Goal: Task Accomplishment & Management: Use online tool/utility

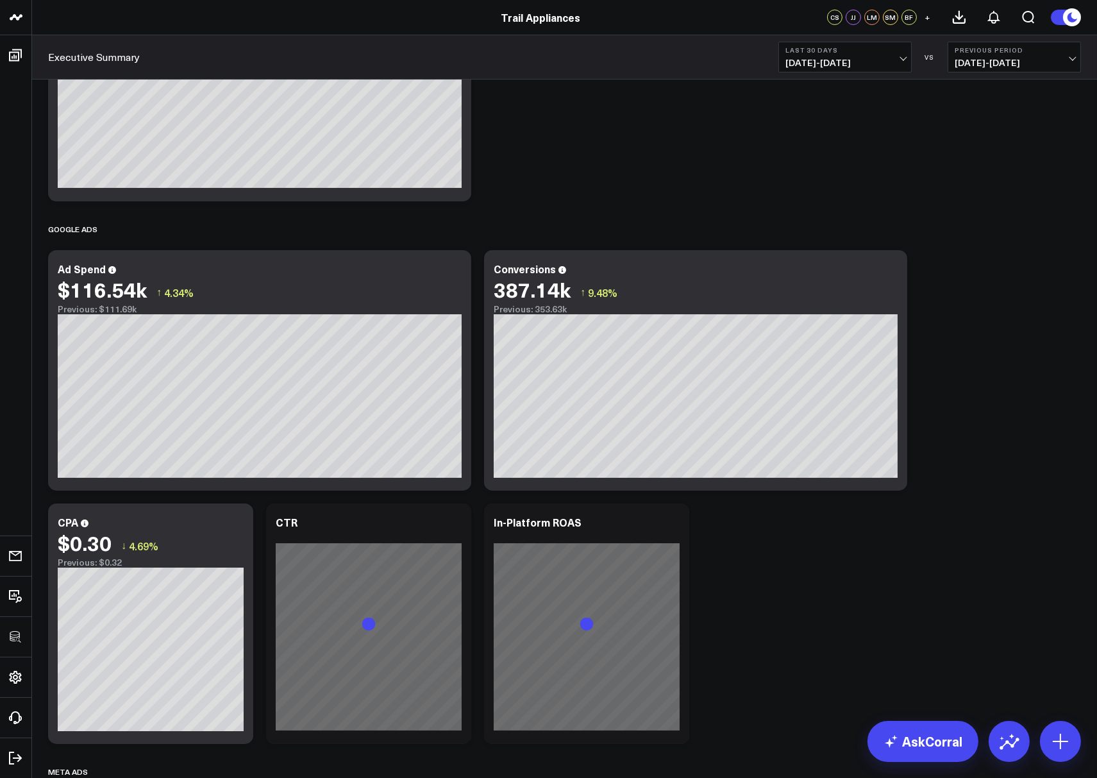
scroll to position [432, 0]
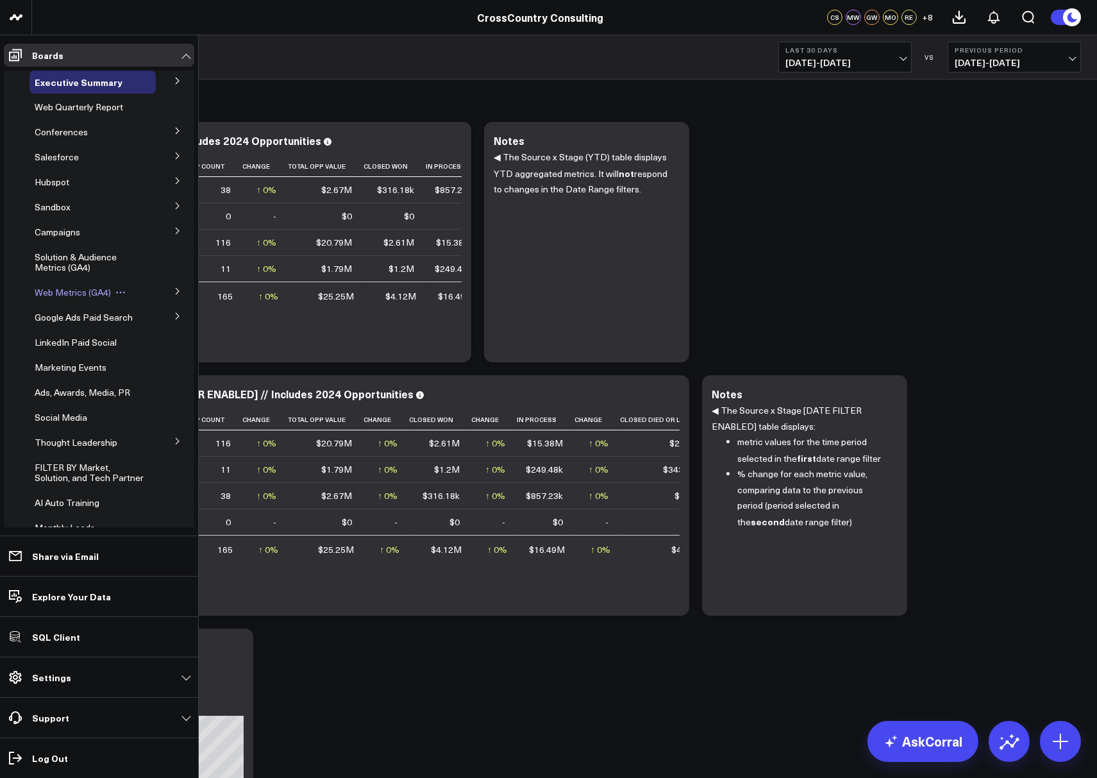
click at [69, 290] on span "Web Metrics (GA4)" at bounding box center [73, 292] width 76 height 12
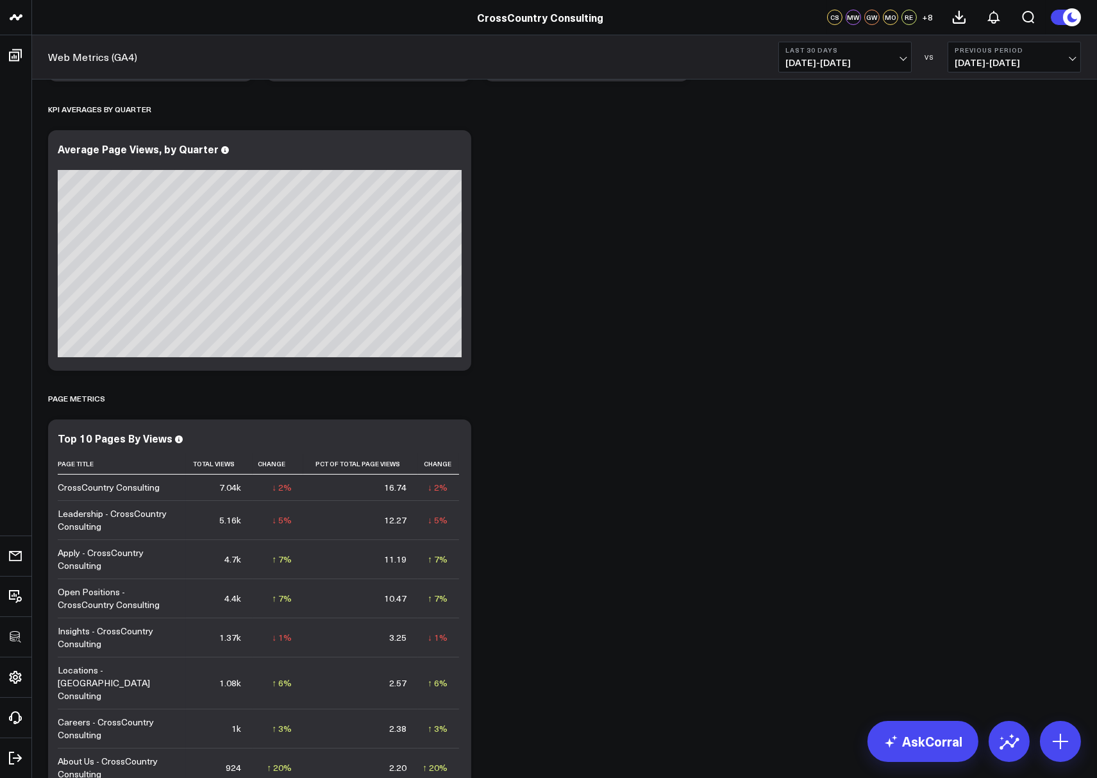
scroll to position [285, 0]
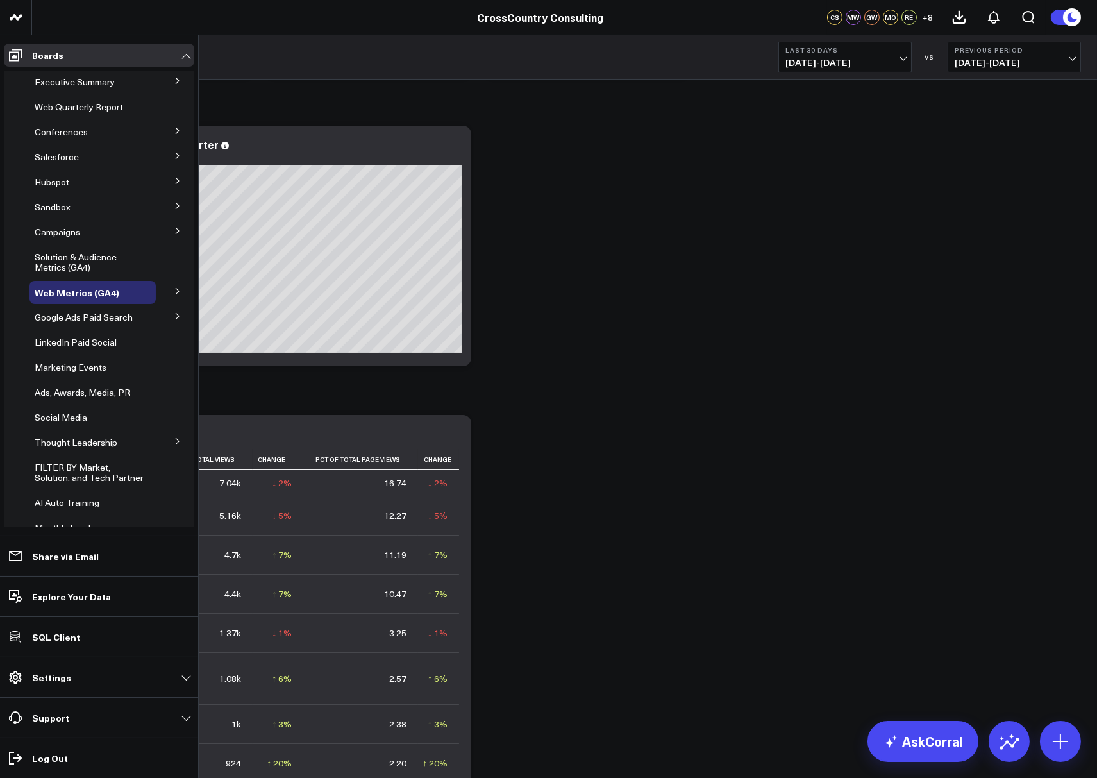
click at [174, 294] on icon at bounding box center [178, 291] width 8 height 8
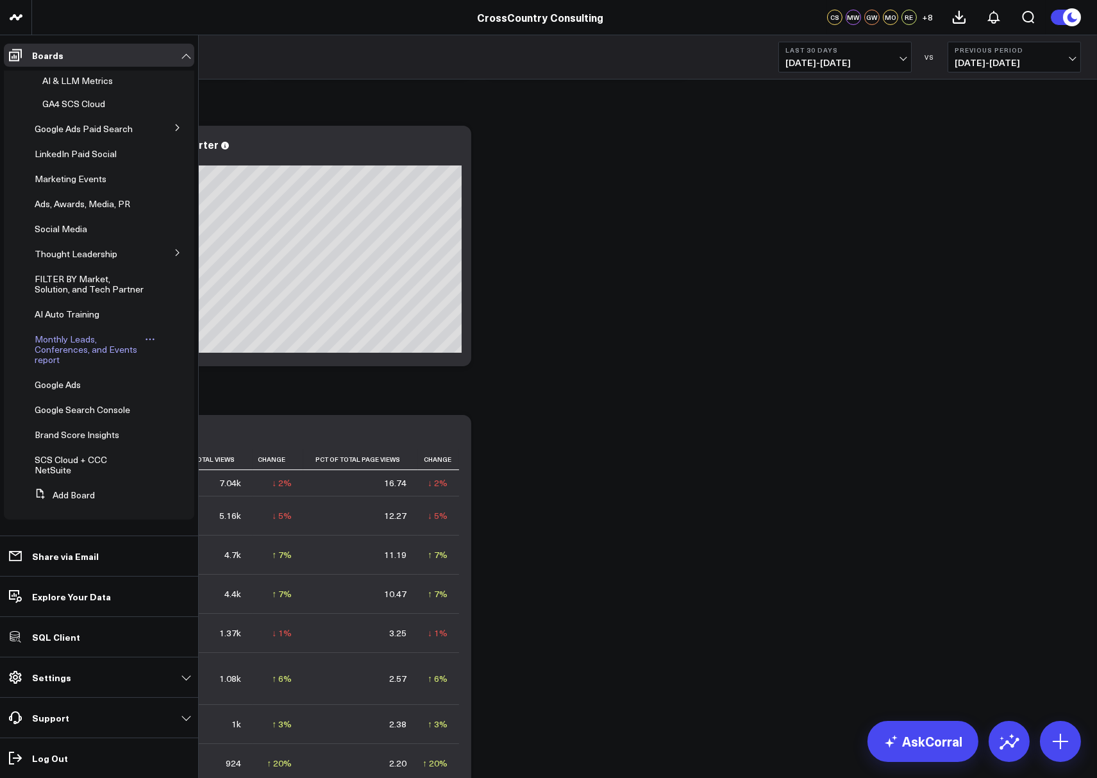
scroll to position [255, 0]
click at [55, 467] on span "SCS Cloud + CCC NetSuite" at bounding box center [71, 464] width 72 height 22
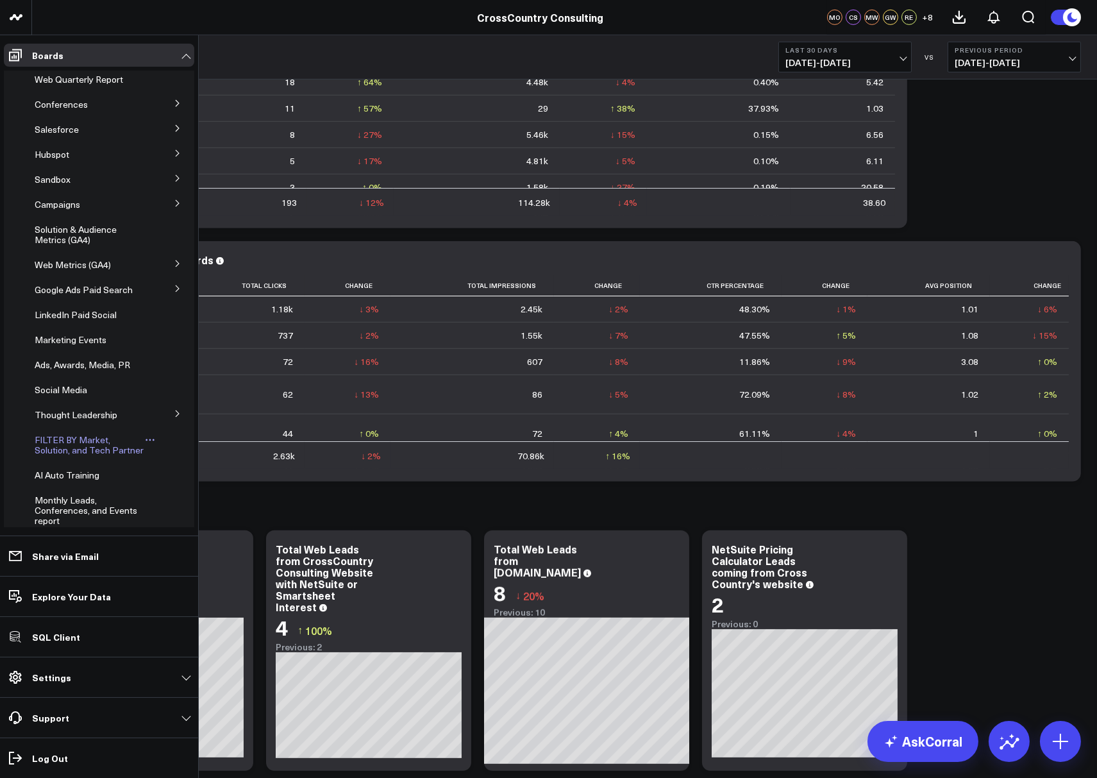
scroll to position [24, 0]
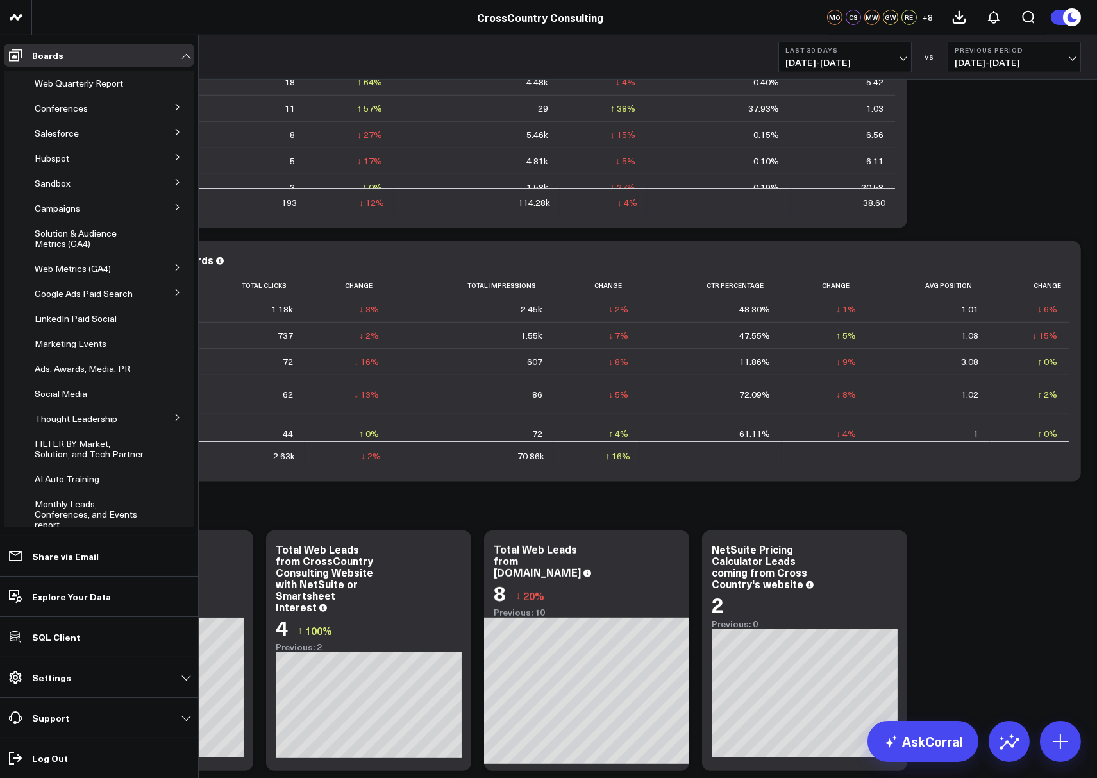
click at [174, 265] on icon at bounding box center [178, 268] width 8 height 8
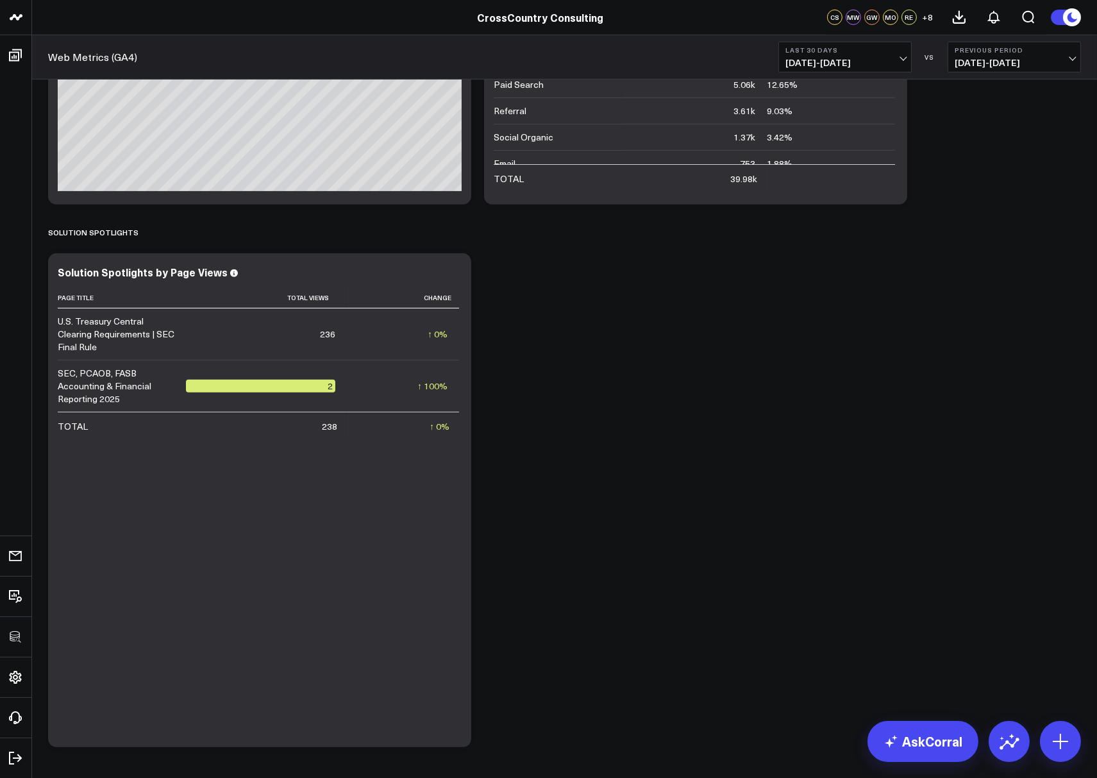
scroll to position [1331, 0]
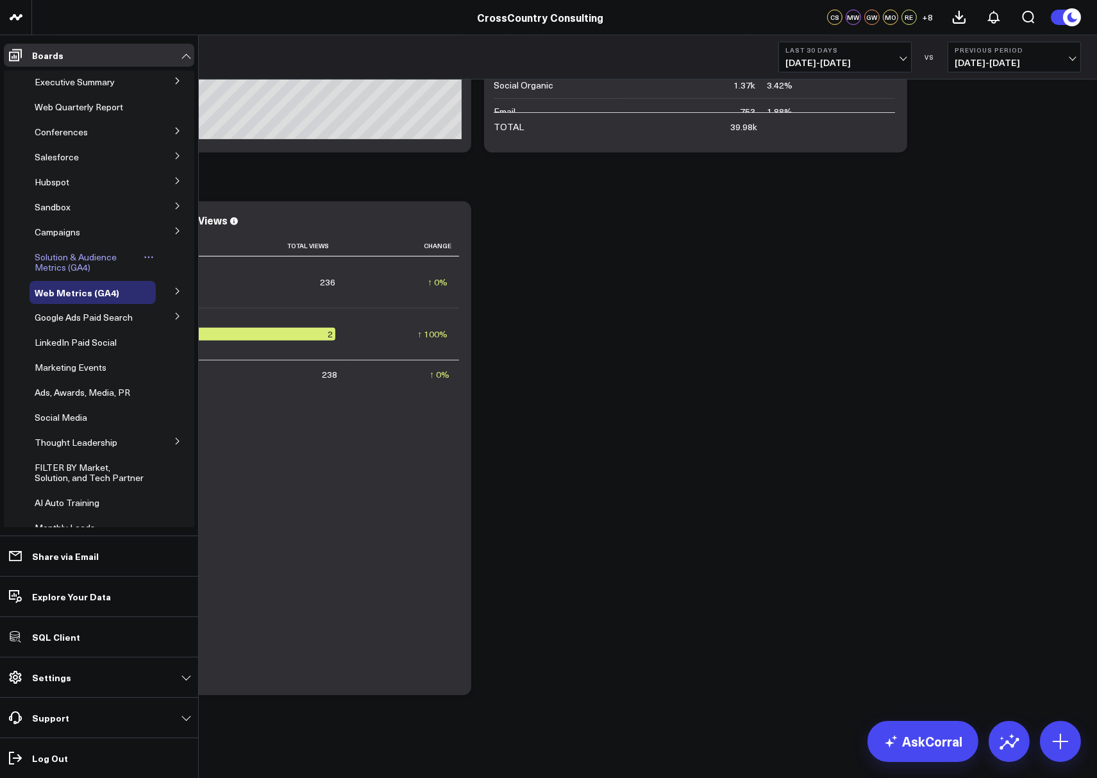
click at [60, 266] on span "Solution & Audience Metrics (GA4)" at bounding box center [76, 262] width 82 height 22
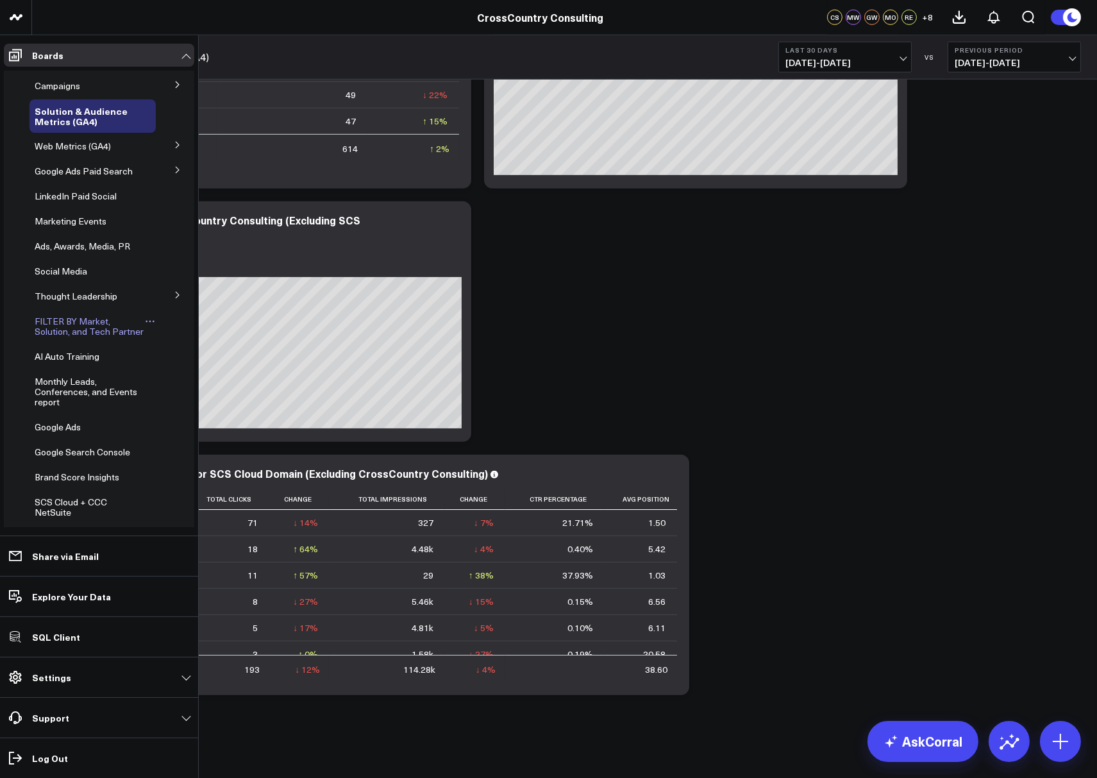
scroll to position [208, 0]
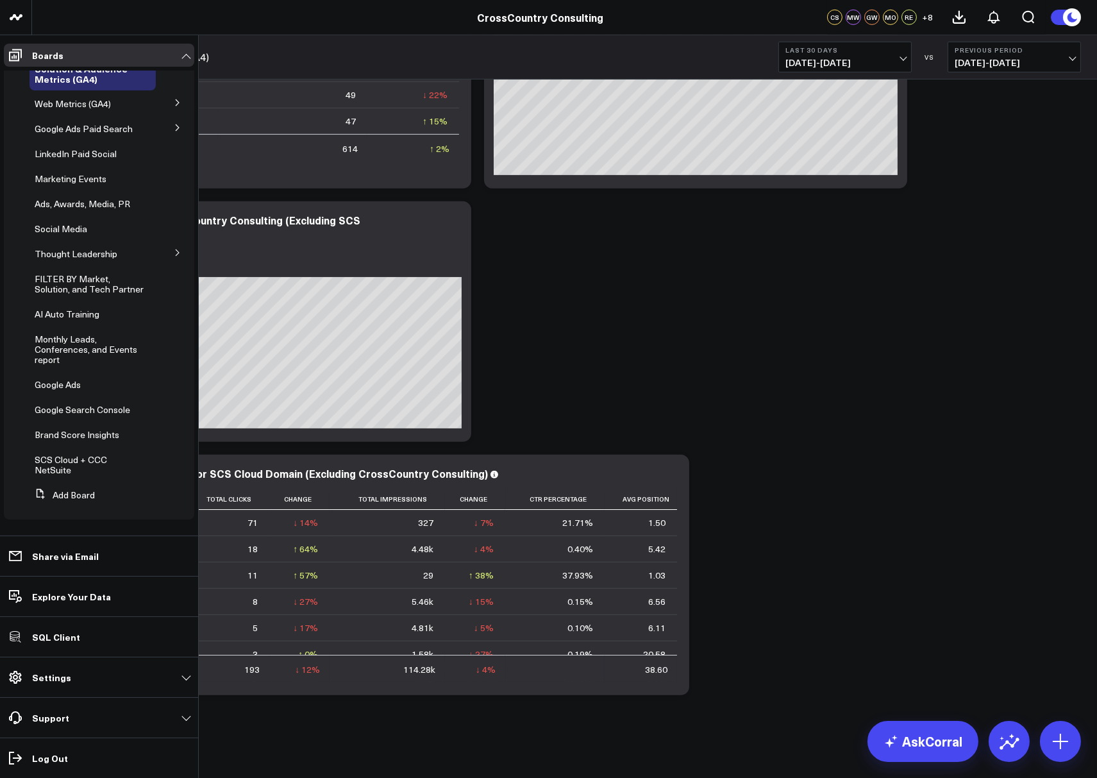
click at [174, 249] on icon at bounding box center [178, 253] width 8 height 8
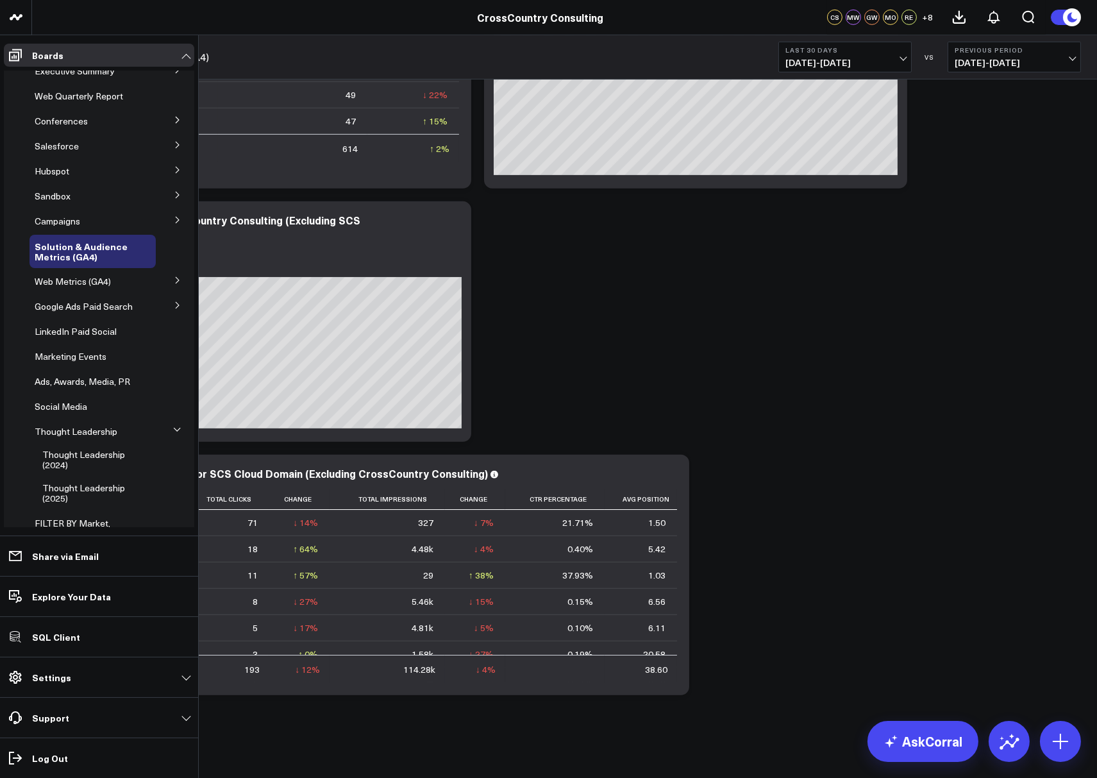
scroll to position [0, 0]
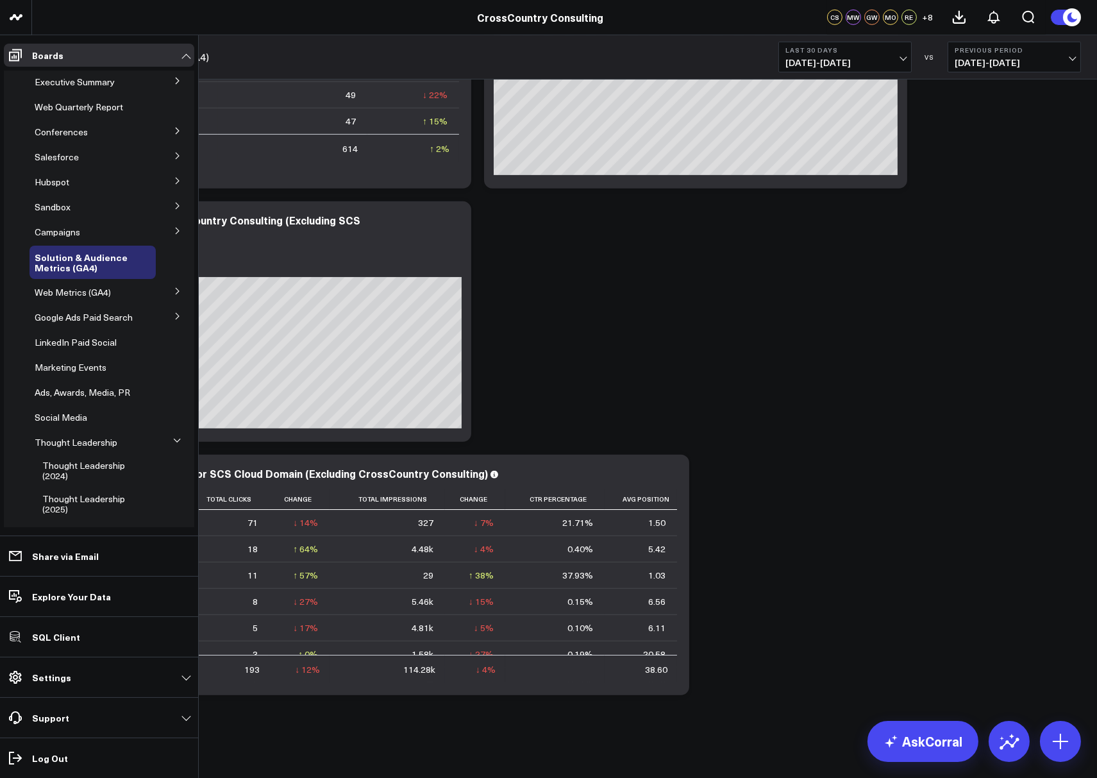
click at [174, 235] on icon at bounding box center [178, 231] width 8 height 8
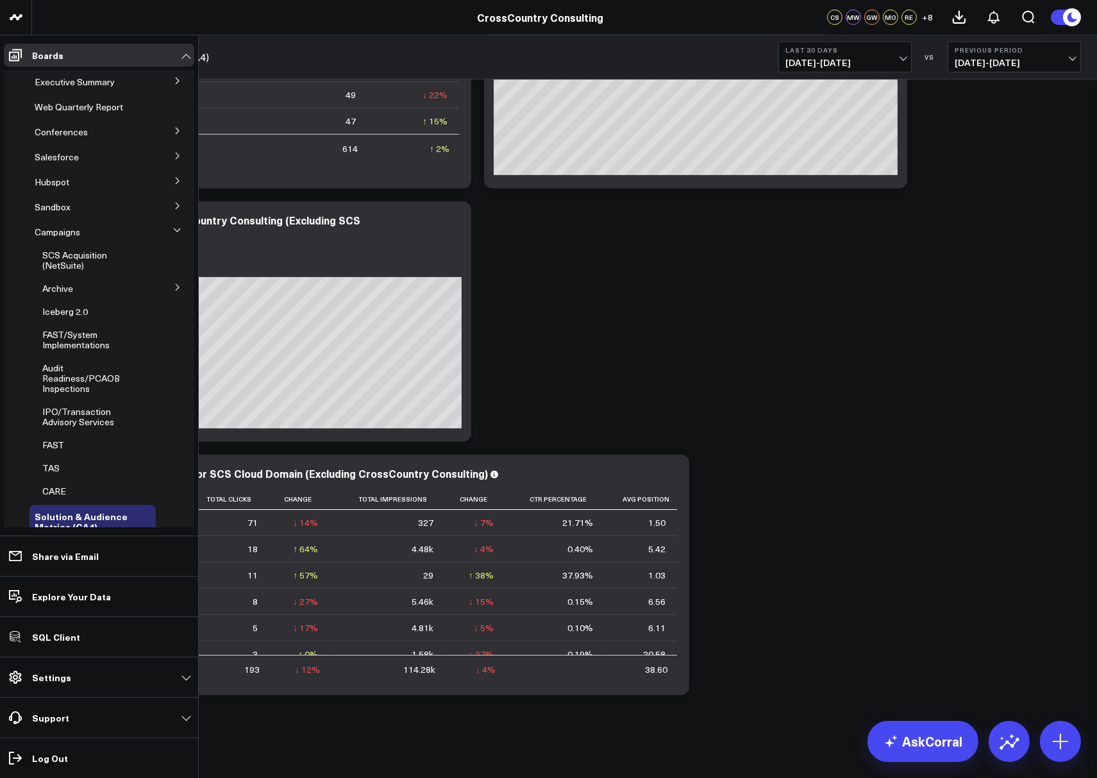
click at [168, 235] on button at bounding box center [177, 230] width 19 height 33
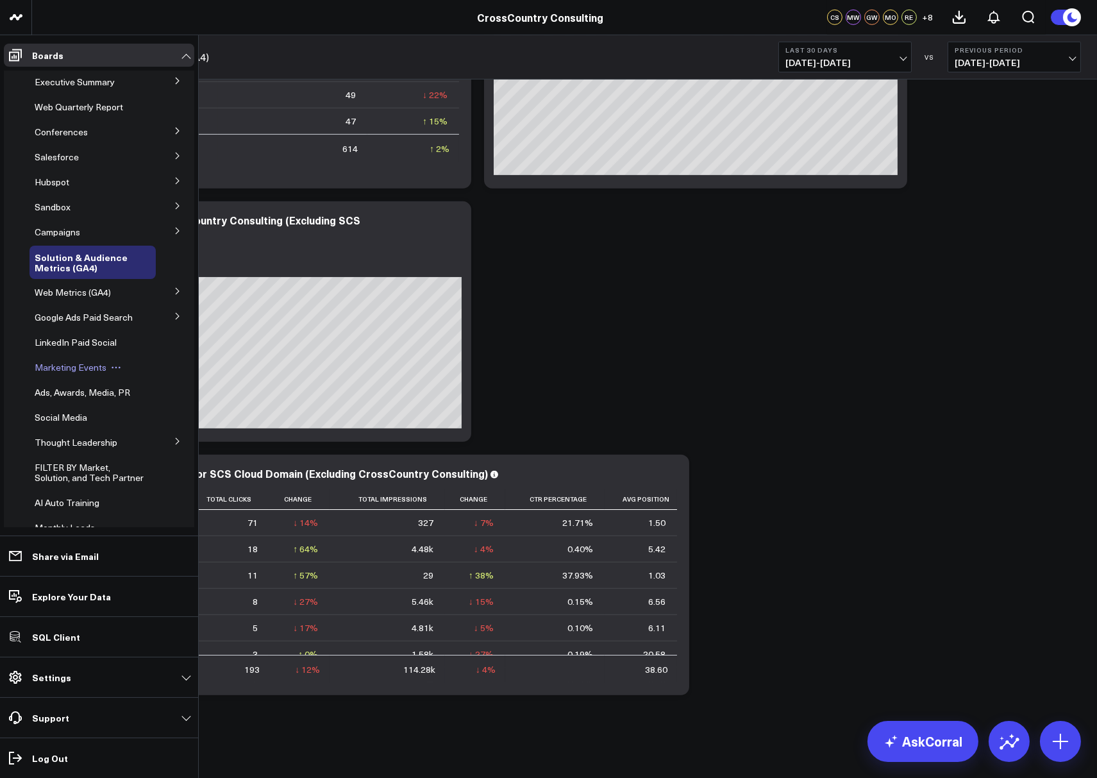
click at [83, 373] on span "Marketing Events" at bounding box center [71, 367] width 72 height 12
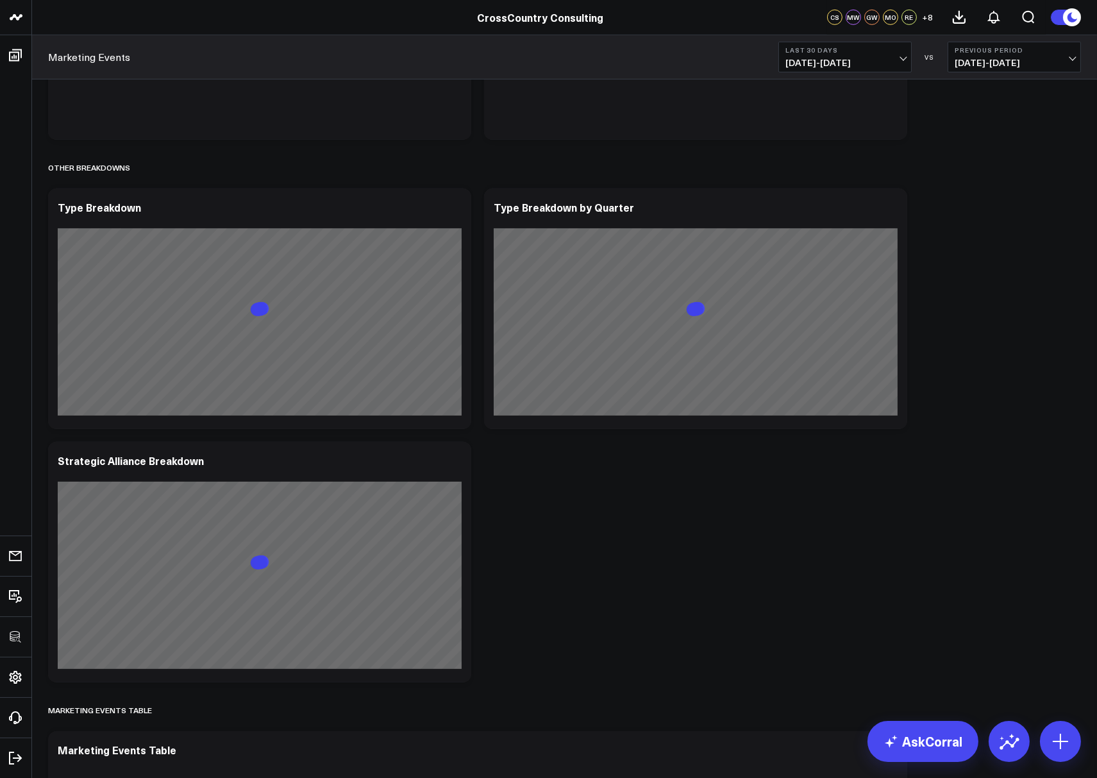
scroll to position [1775, 0]
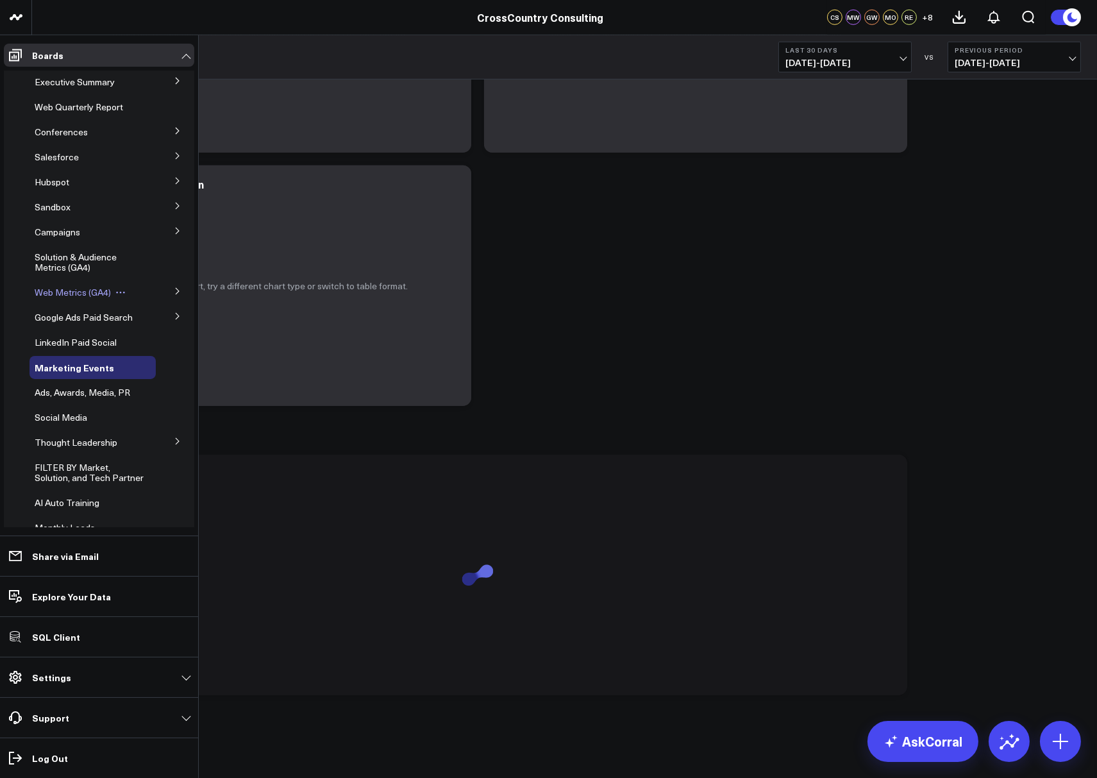
click at [76, 292] on span "Web Metrics (GA4)" at bounding box center [73, 292] width 76 height 12
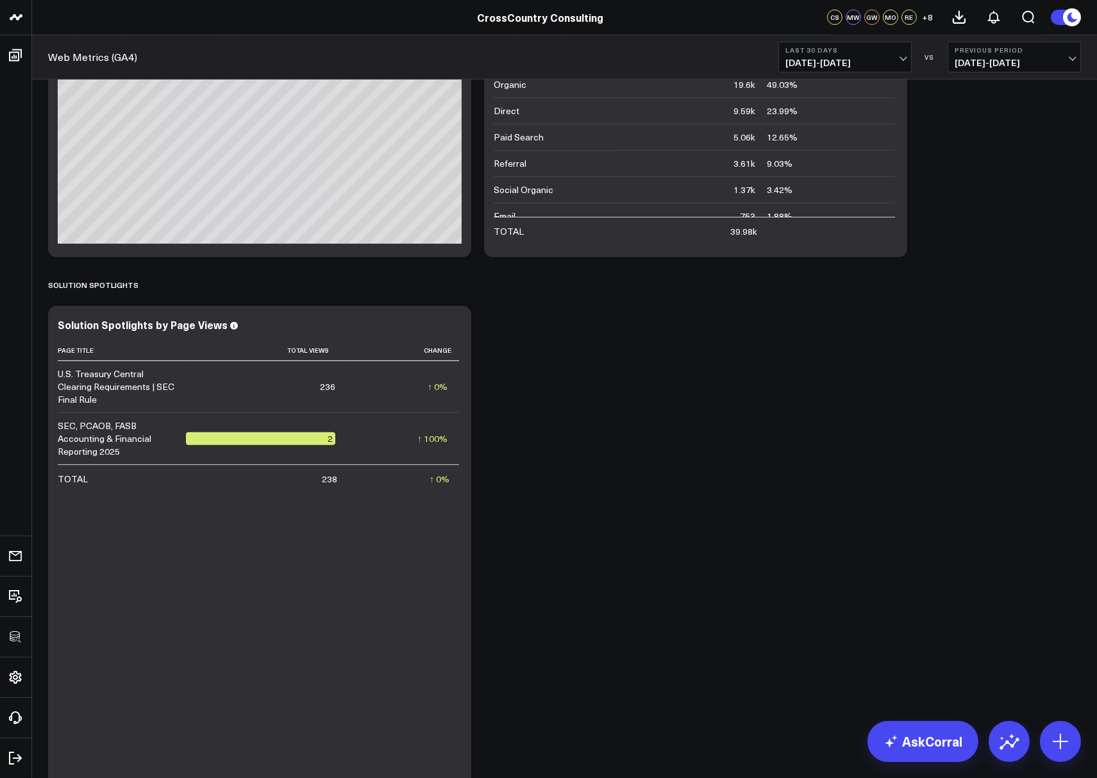
scroll to position [1331, 0]
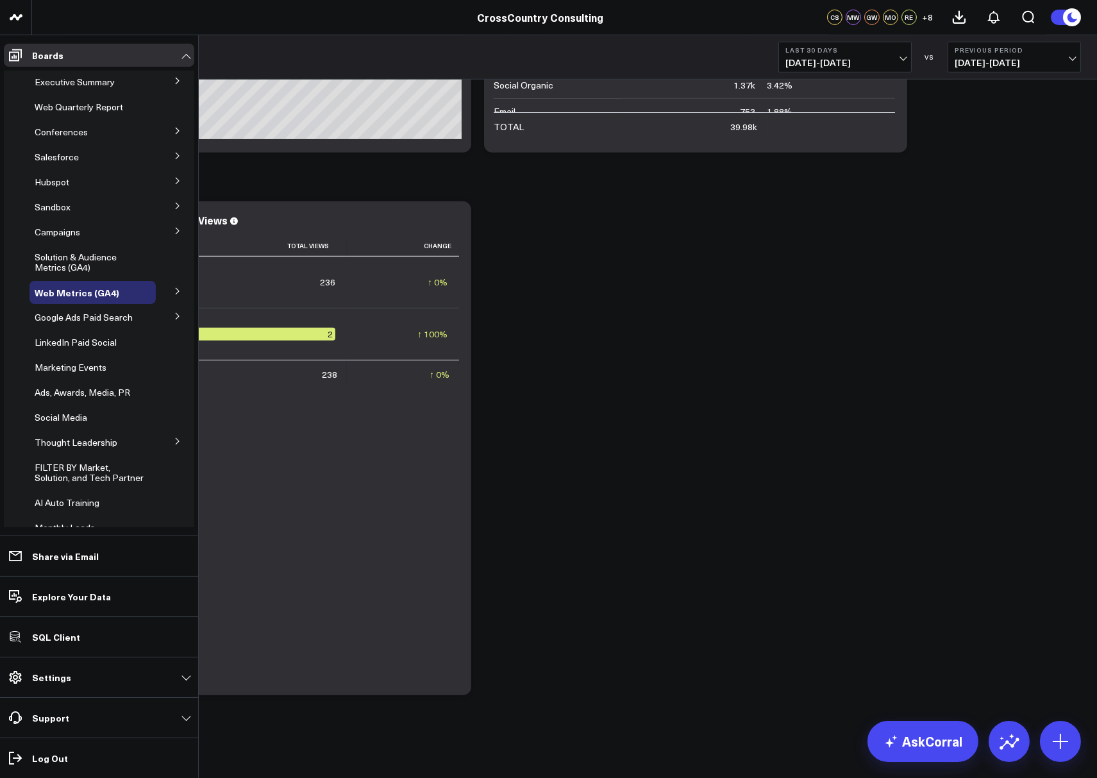
click at [174, 290] on icon at bounding box center [178, 291] width 8 height 8
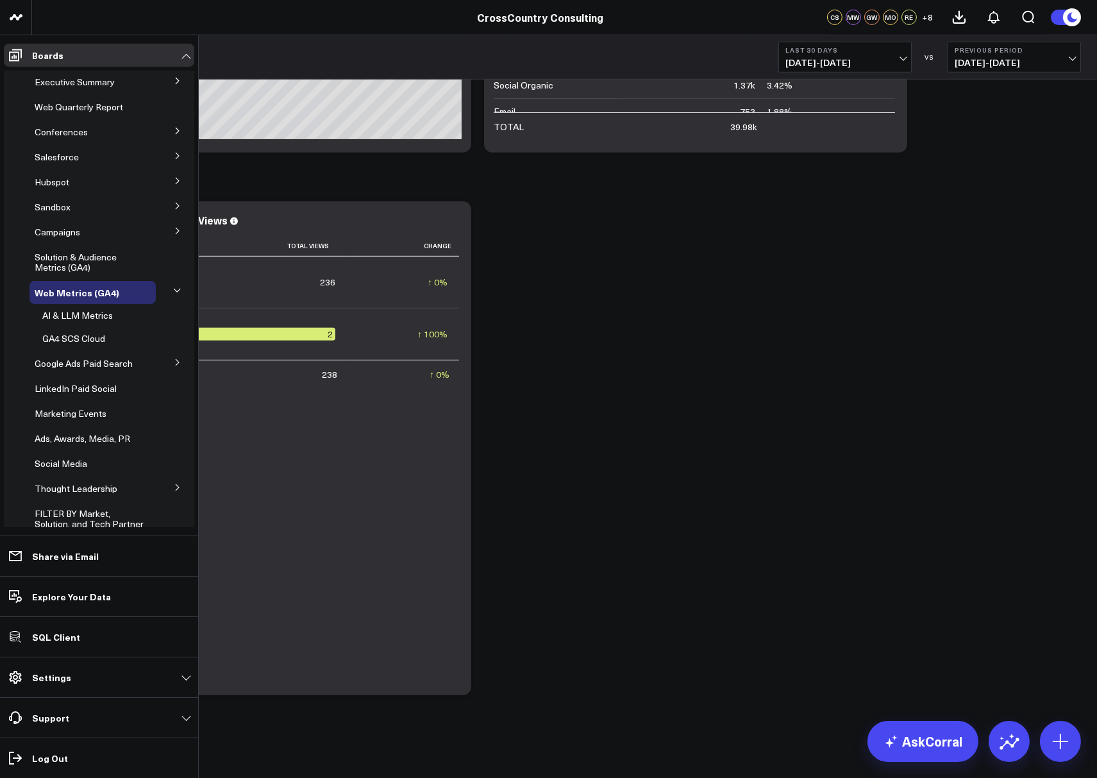
click at [174, 360] on icon at bounding box center [178, 362] width 8 height 8
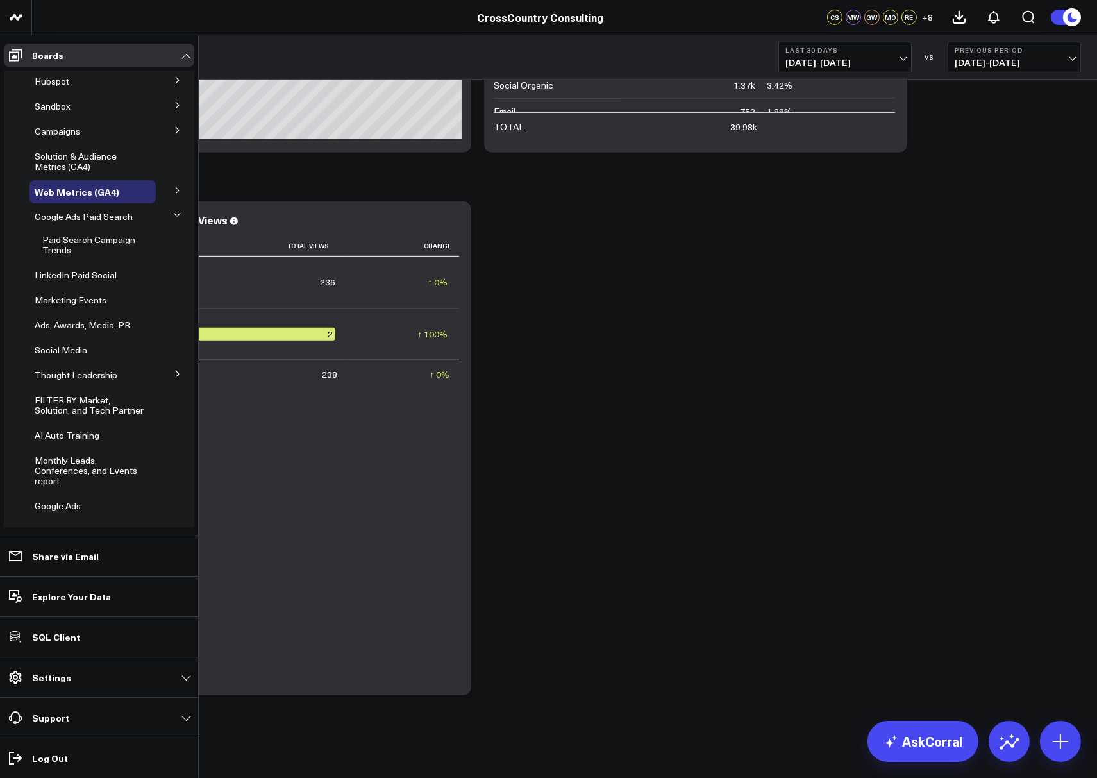
scroll to position [105, 0]
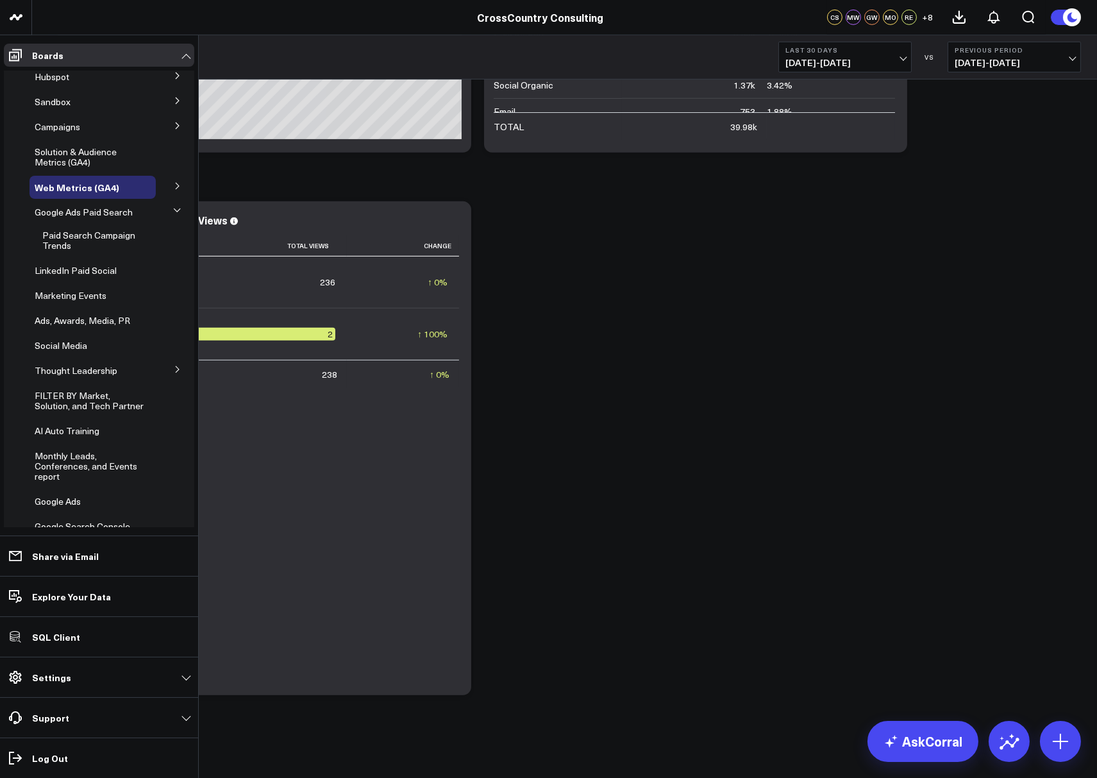
click at [169, 378] on button at bounding box center [177, 368] width 33 height 19
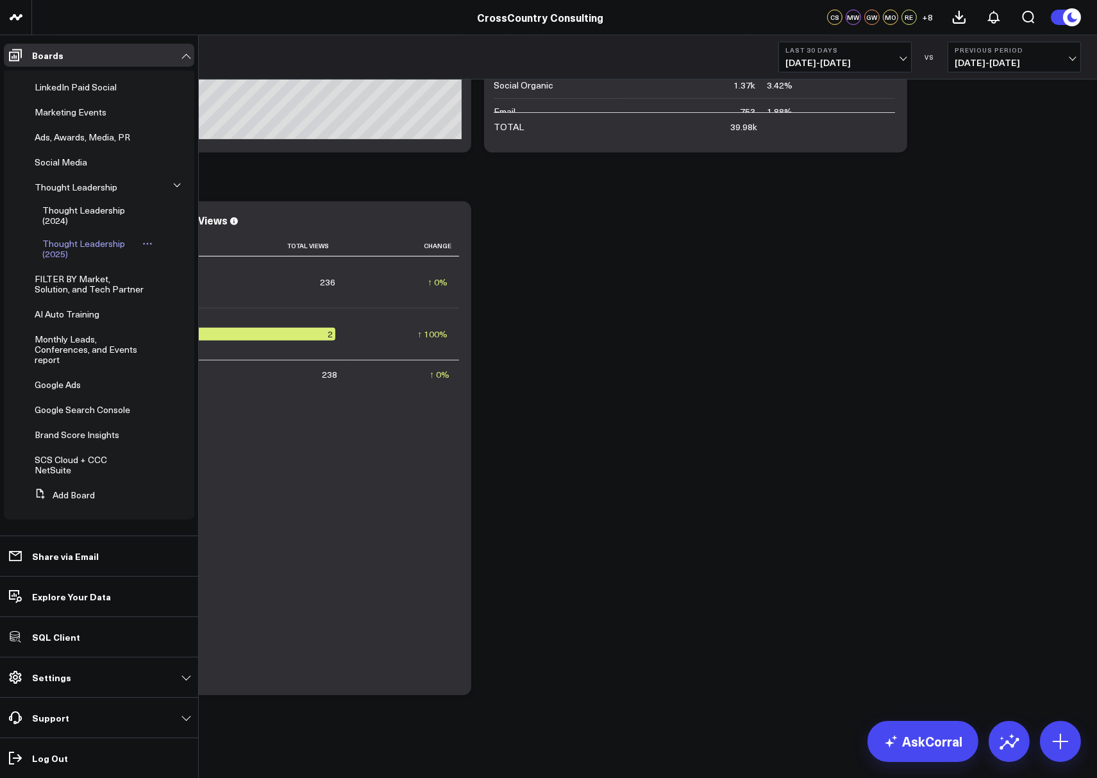
scroll to position [275, 0]
click at [40, 346] on span "Monthly Leads, Conferences, and Events report" at bounding box center [86, 349] width 103 height 33
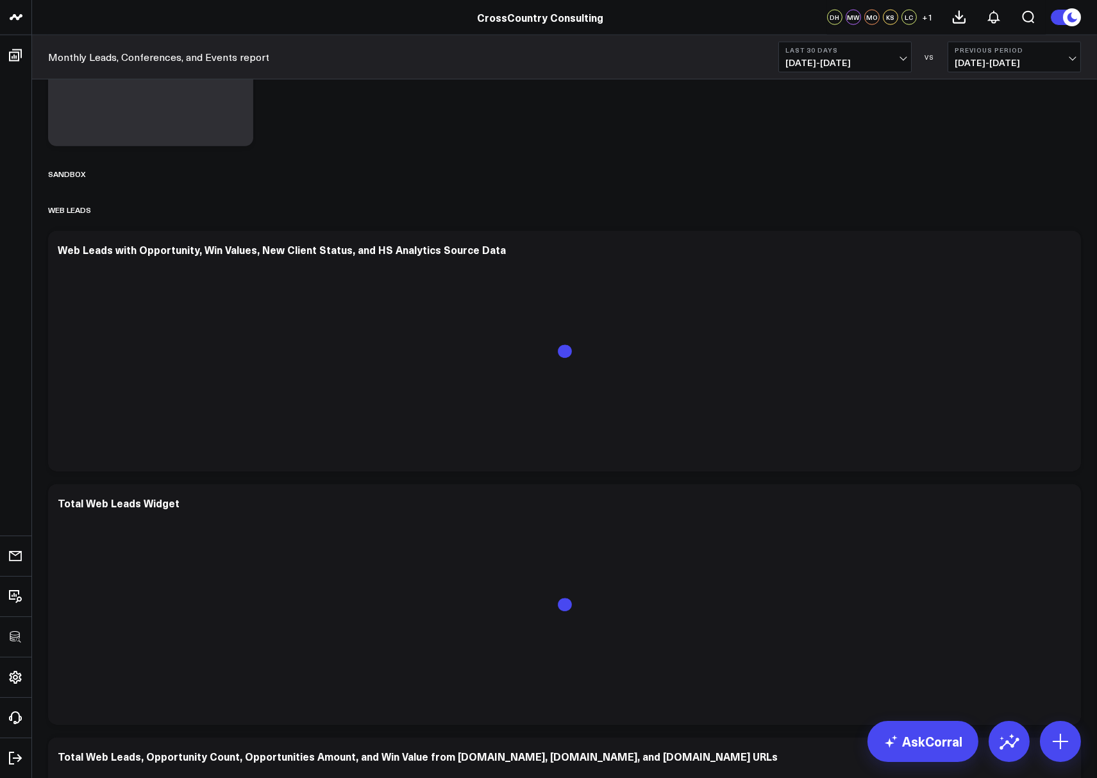
scroll to position [2797, 0]
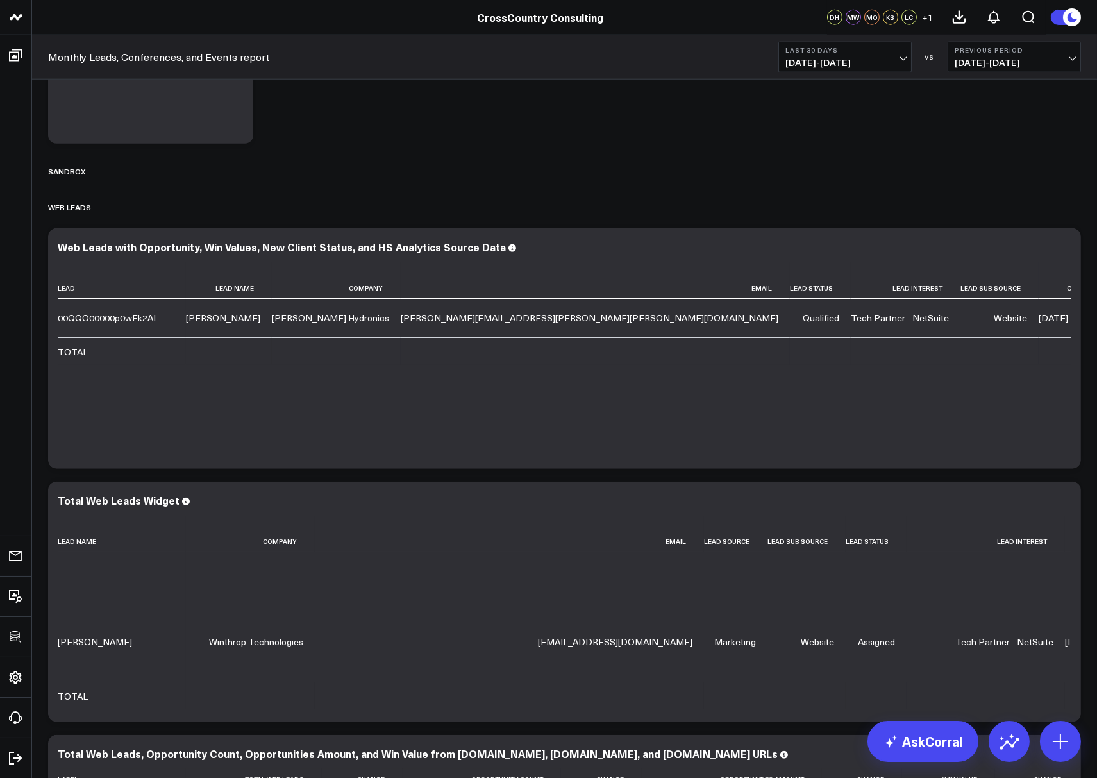
click at [850, 53] on b "Last 30 Days" at bounding box center [845, 50] width 119 height 8
click at [995, 156] on div "Sandbox" at bounding box center [564, 170] width 1033 height 29
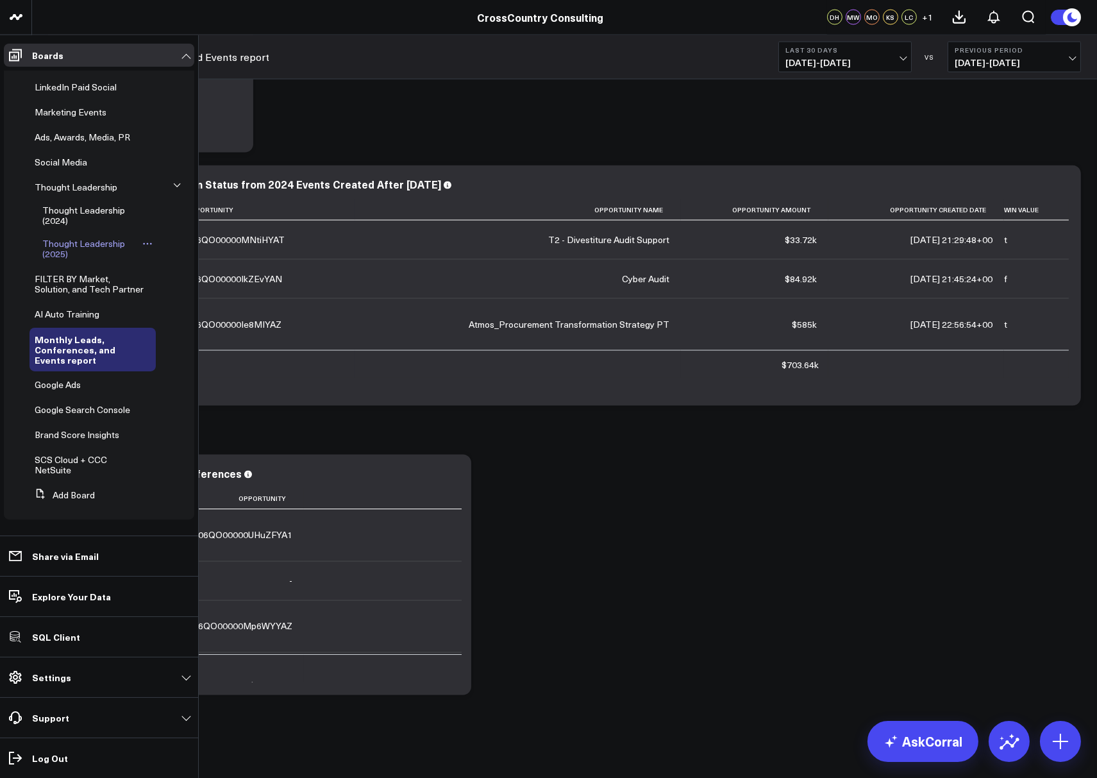
scroll to position [275, 0]
click at [51, 278] on span "FILTER BY Market, Solution, and Tech Partner" at bounding box center [89, 284] width 109 height 22
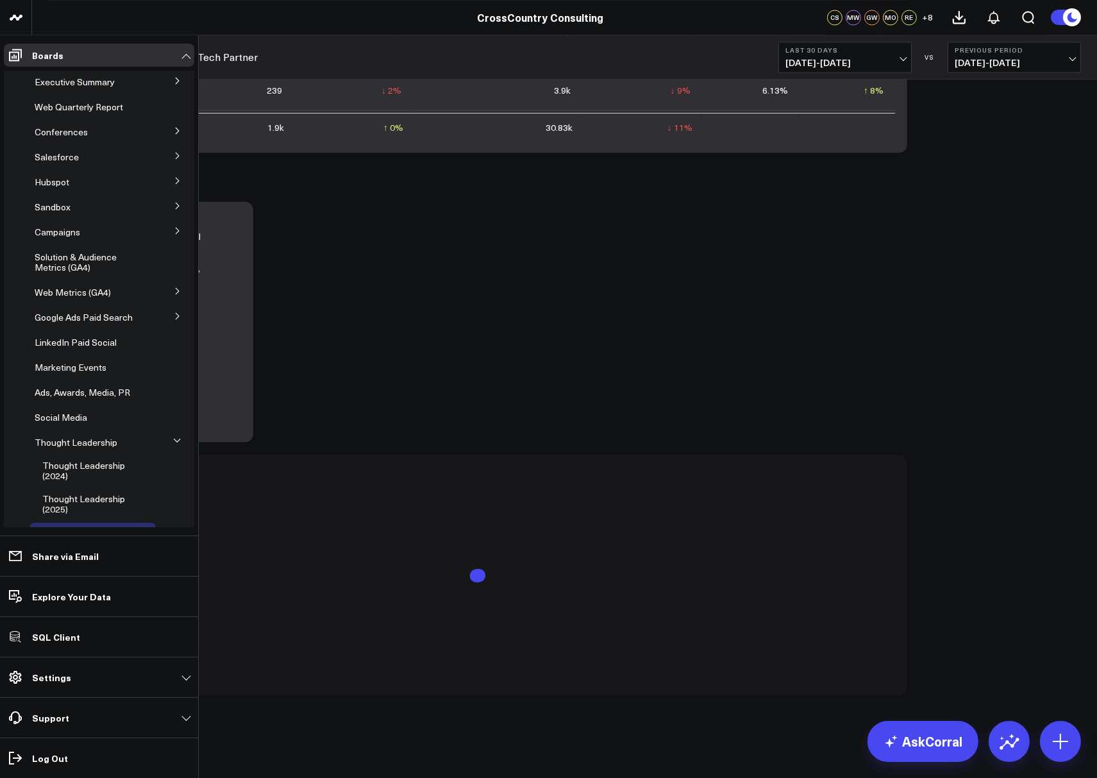
click at [172, 77] on button at bounding box center [177, 80] width 33 height 19
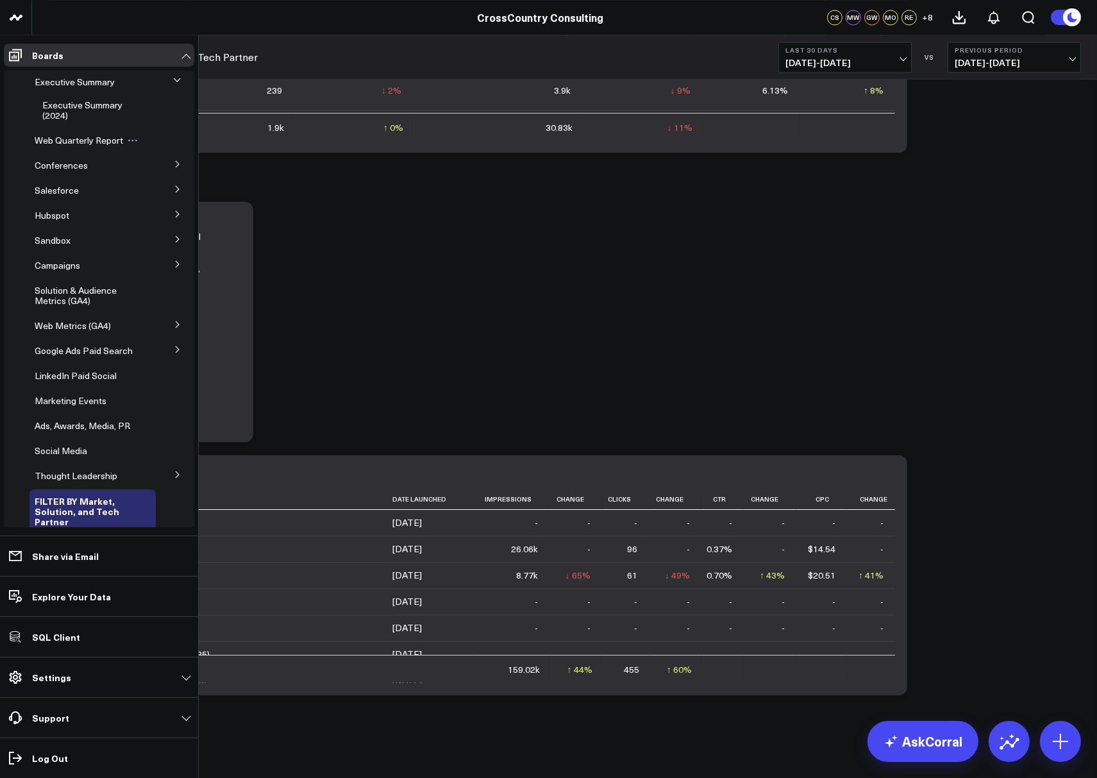
click at [75, 140] on span "Web Quarterly Report" at bounding box center [79, 140] width 88 height 12
click at [87, 141] on span "Web Quarterly Report" at bounding box center [79, 140] width 88 height 12
click at [174, 167] on icon at bounding box center [178, 164] width 8 height 8
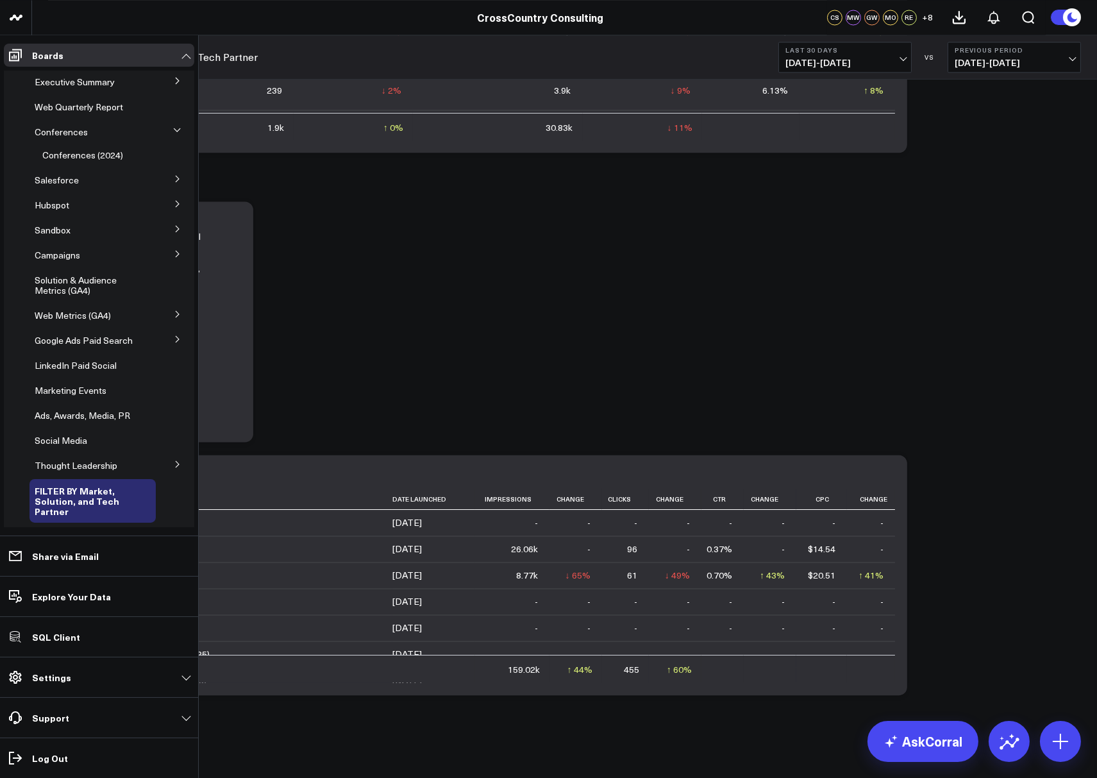
click at [174, 178] on icon at bounding box center [178, 179] width 8 height 8
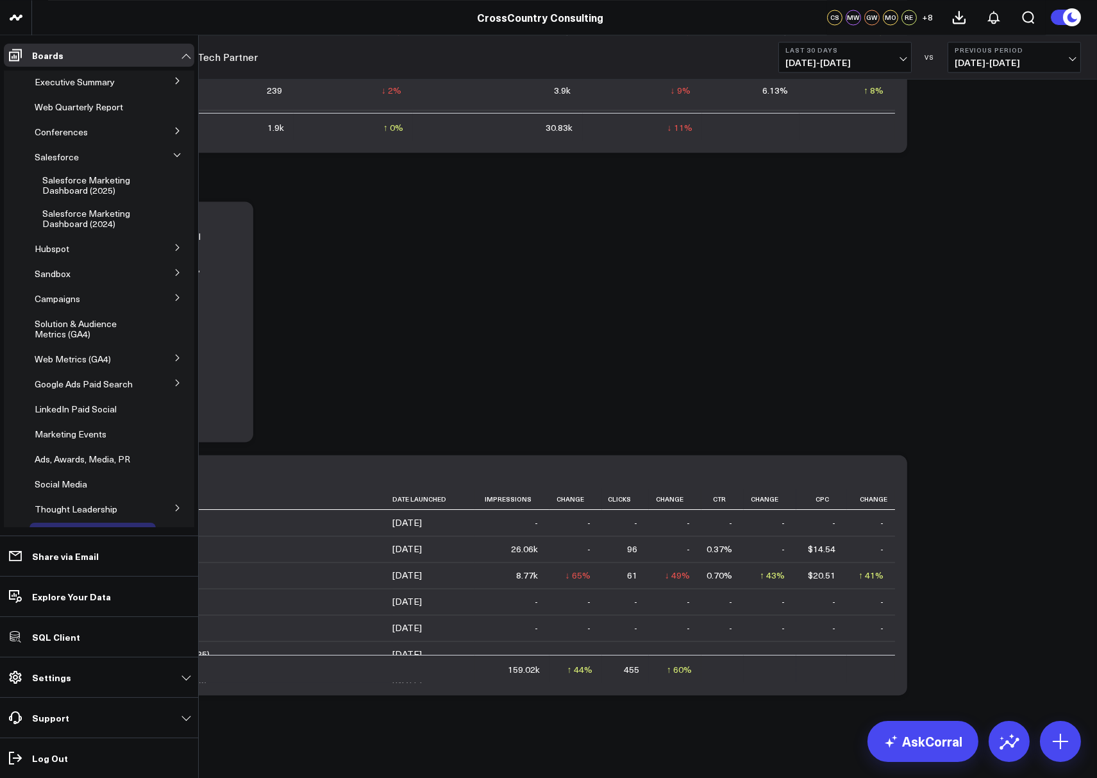
click at [174, 244] on icon at bounding box center [178, 248] width 8 height 8
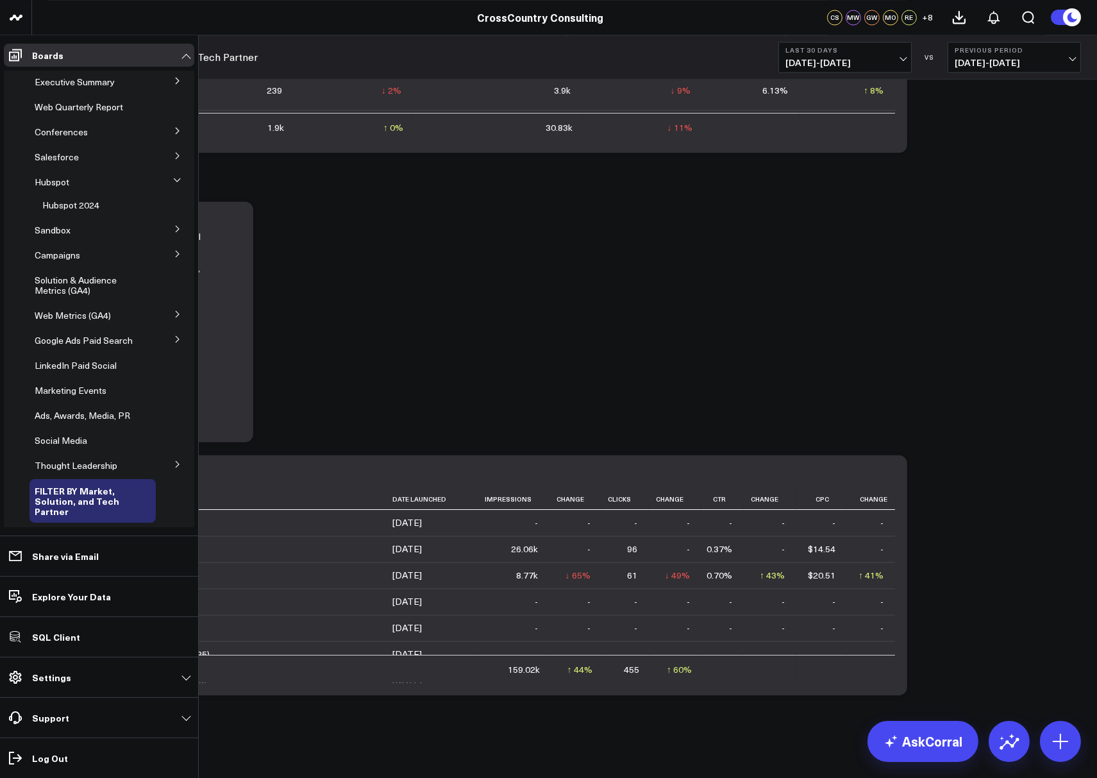
click at [174, 228] on icon at bounding box center [178, 229] width 8 height 8
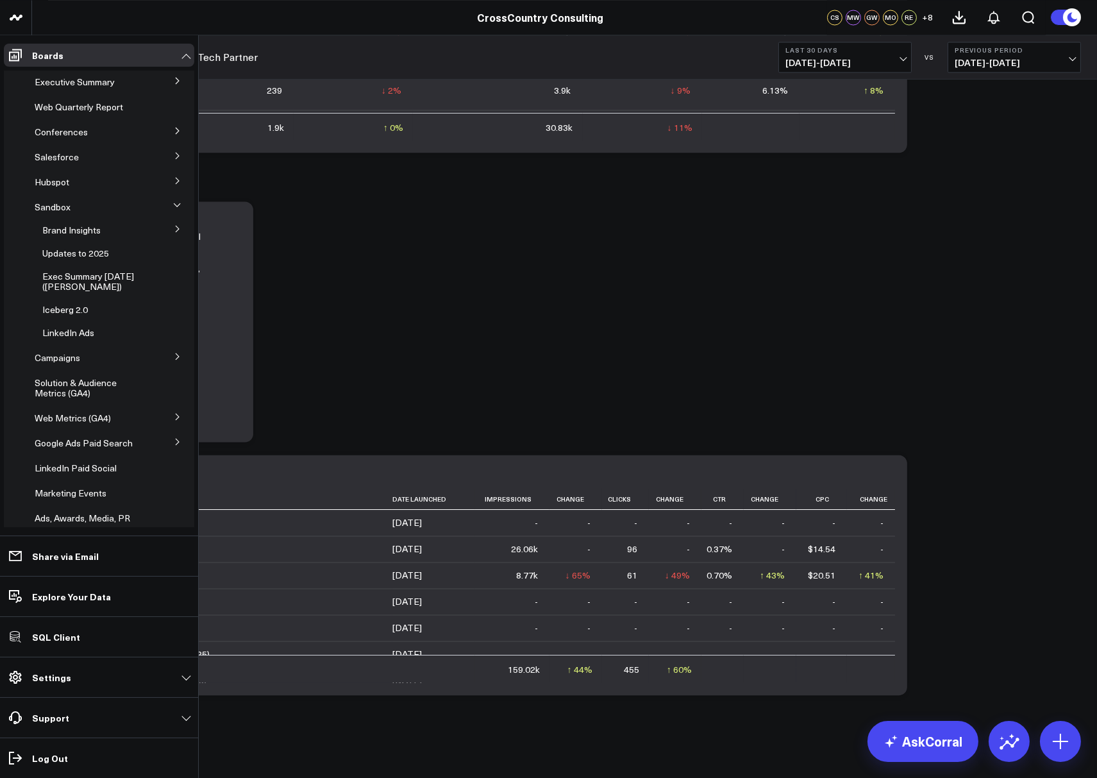
click at [174, 154] on icon at bounding box center [178, 156] width 8 height 8
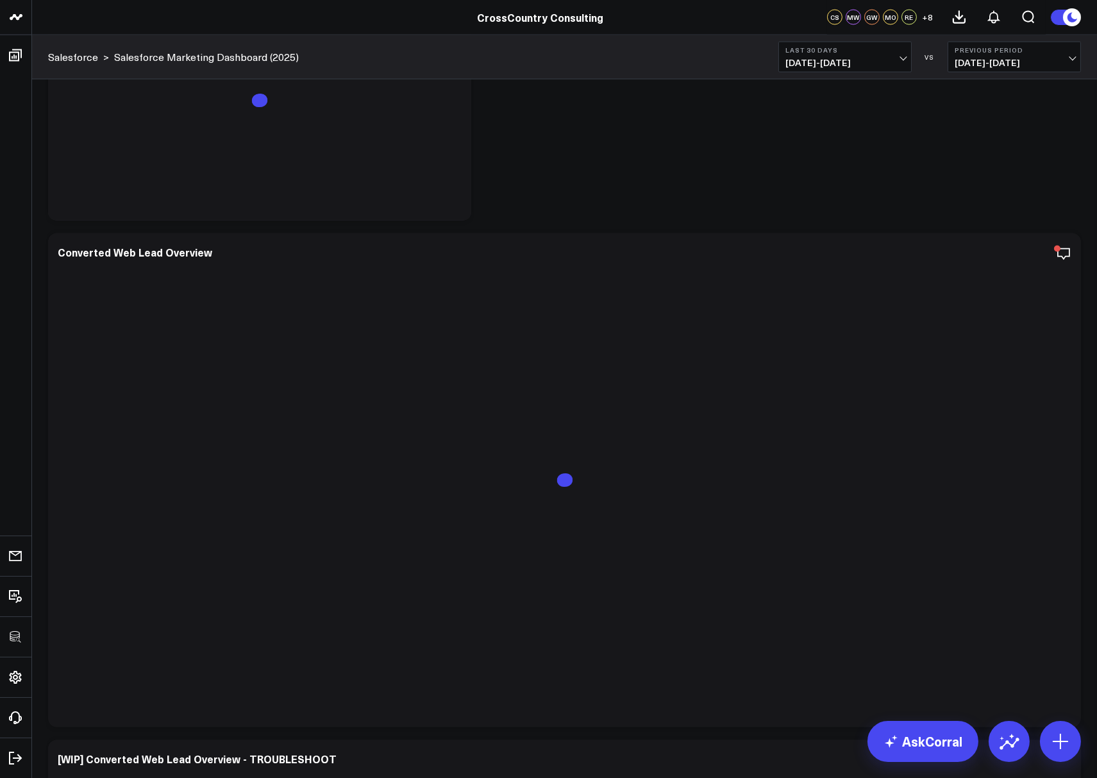
scroll to position [4146, 0]
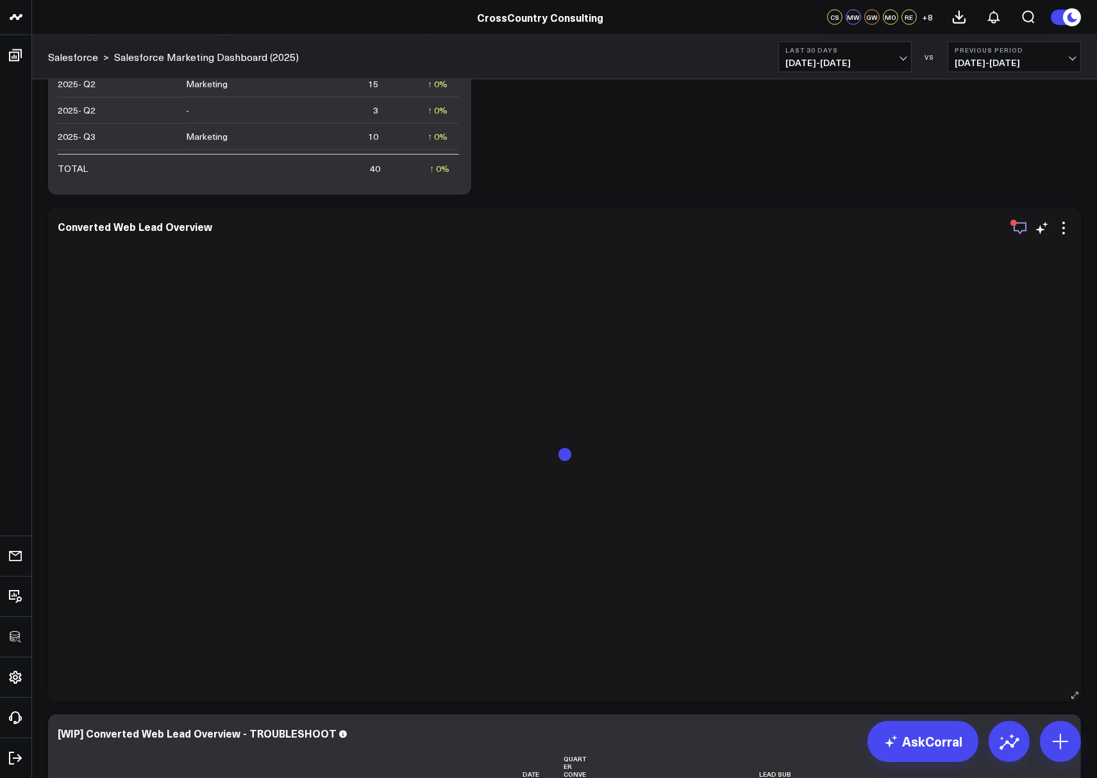
click at [1013, 225] on div "button" at bounding box center [1014, 223] width 6 height 6
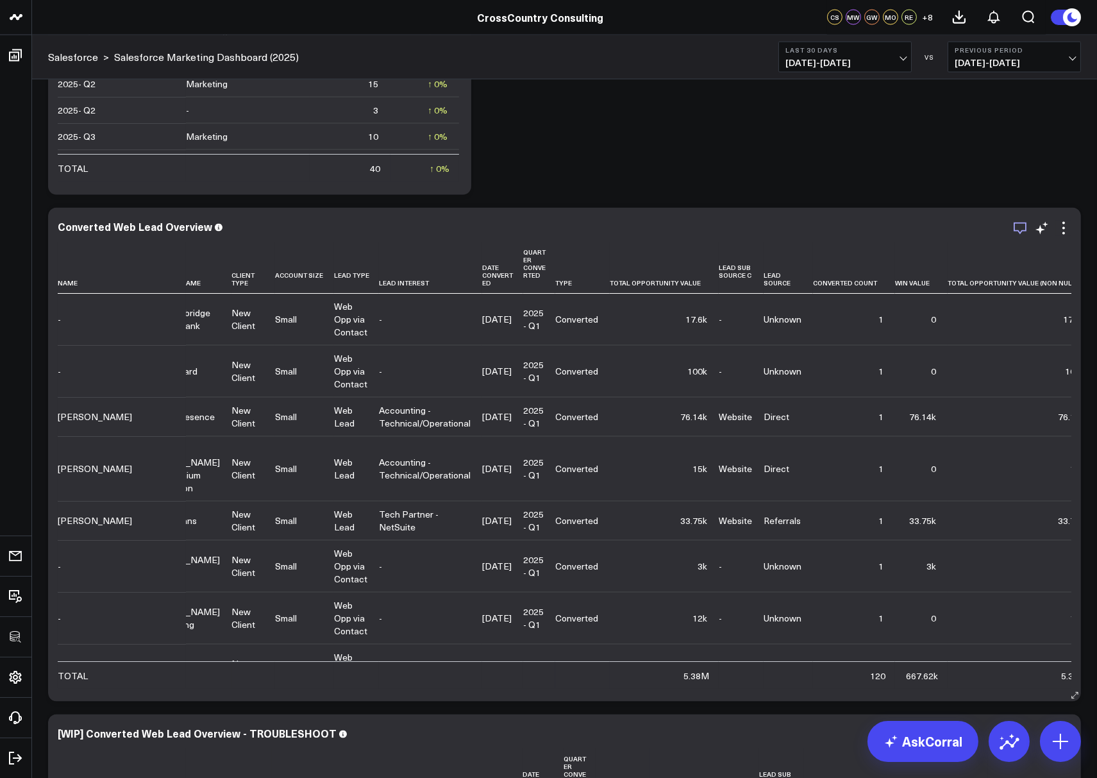
scroll to position [0, 0]
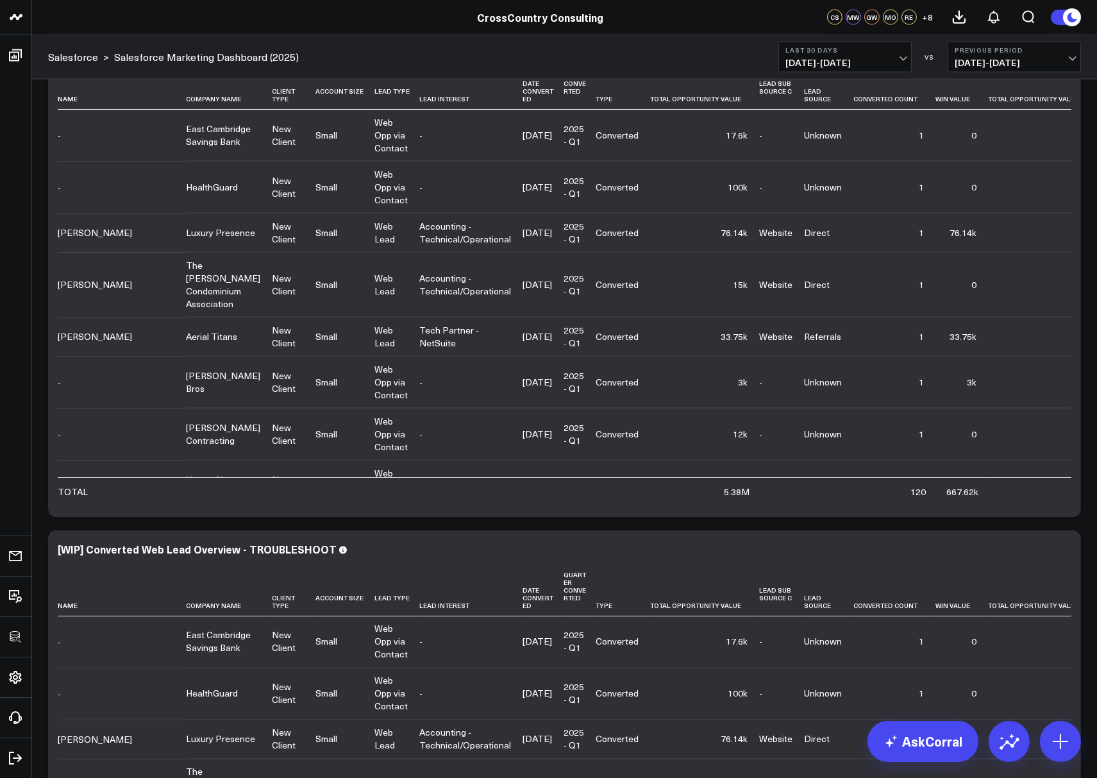
scroll to position [4217, 0]
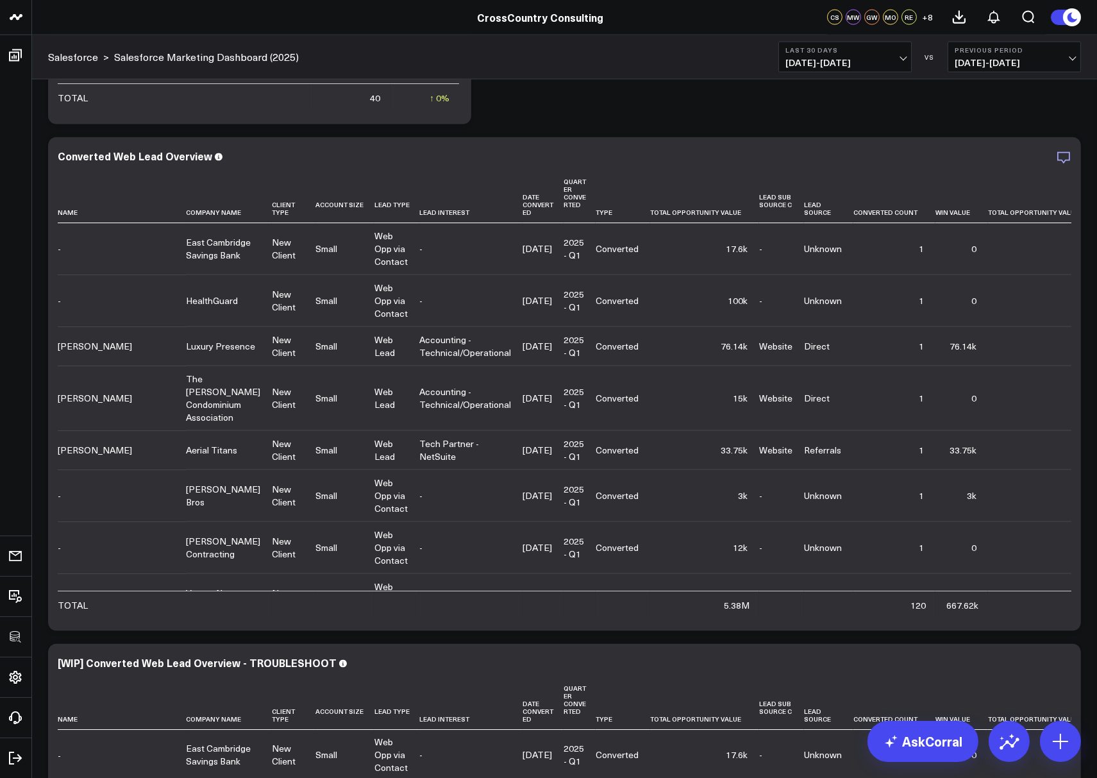
click at [1056, 155] on icon "button" at bounding box center [1063, 157] width 15 height 15
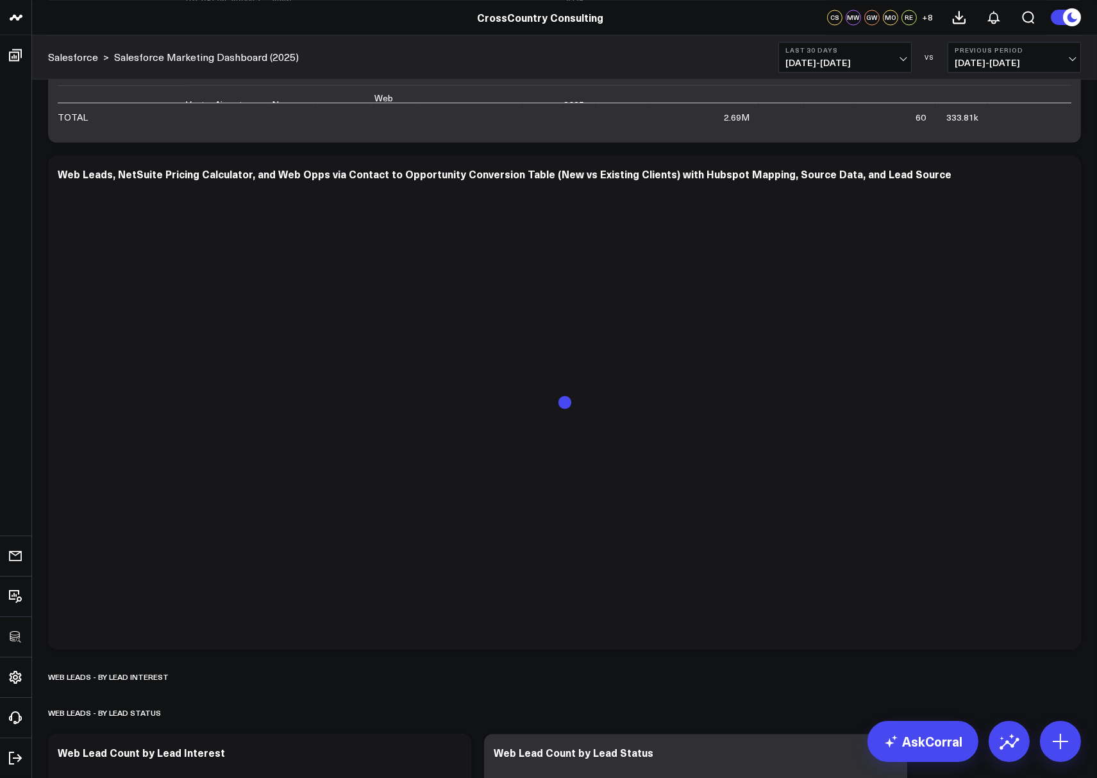
scroll to position [5235, 0]
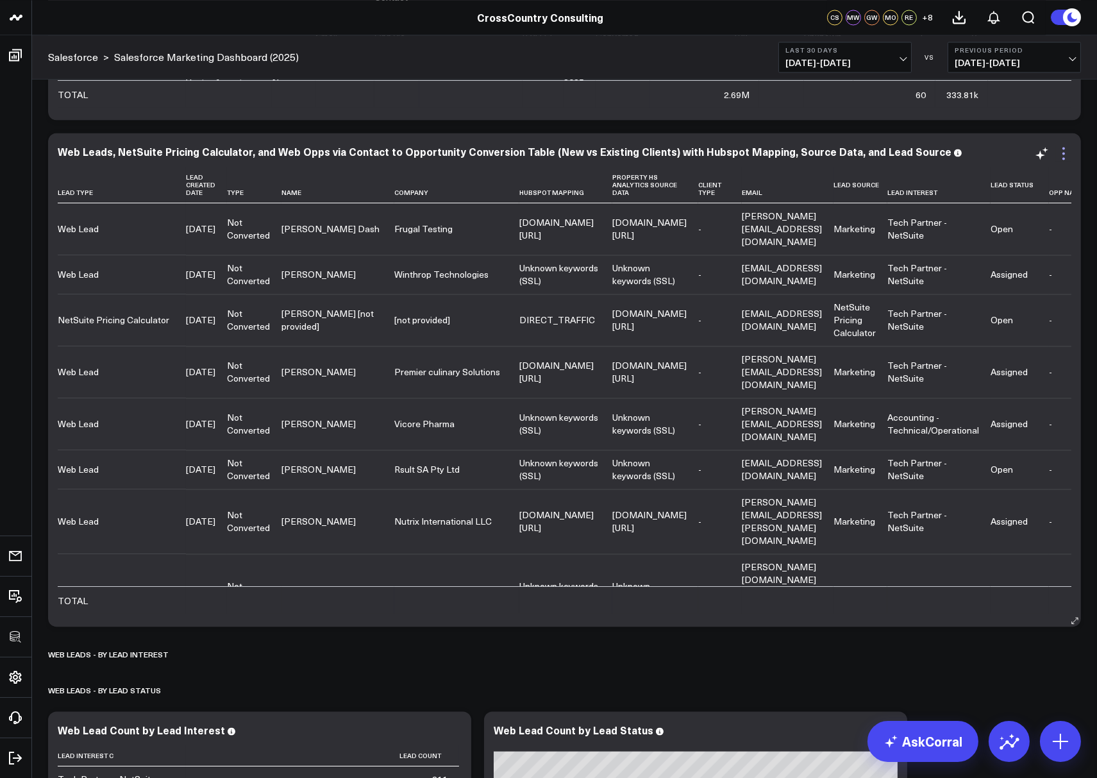
click at [1062, 150] on icon at bounding box center [1063, 153] width 15 height 15
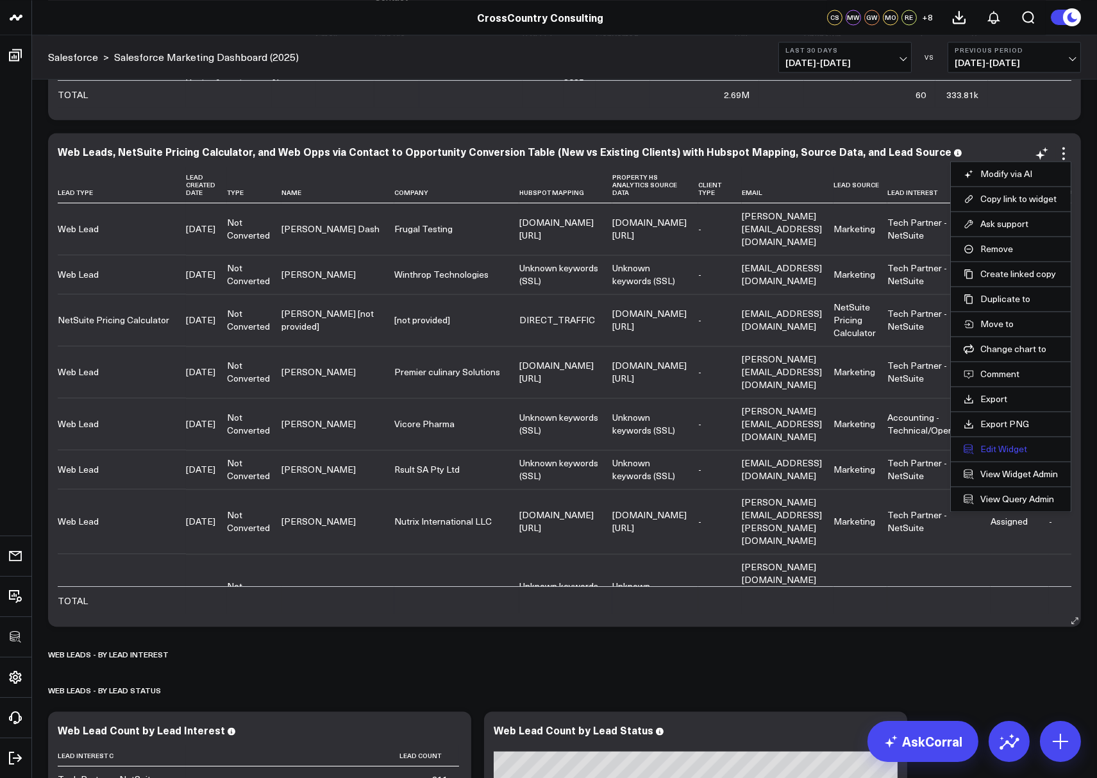
click at [988, 443] on button "Edit Widget" at bounding box center [1011, 449] width 94 height 12
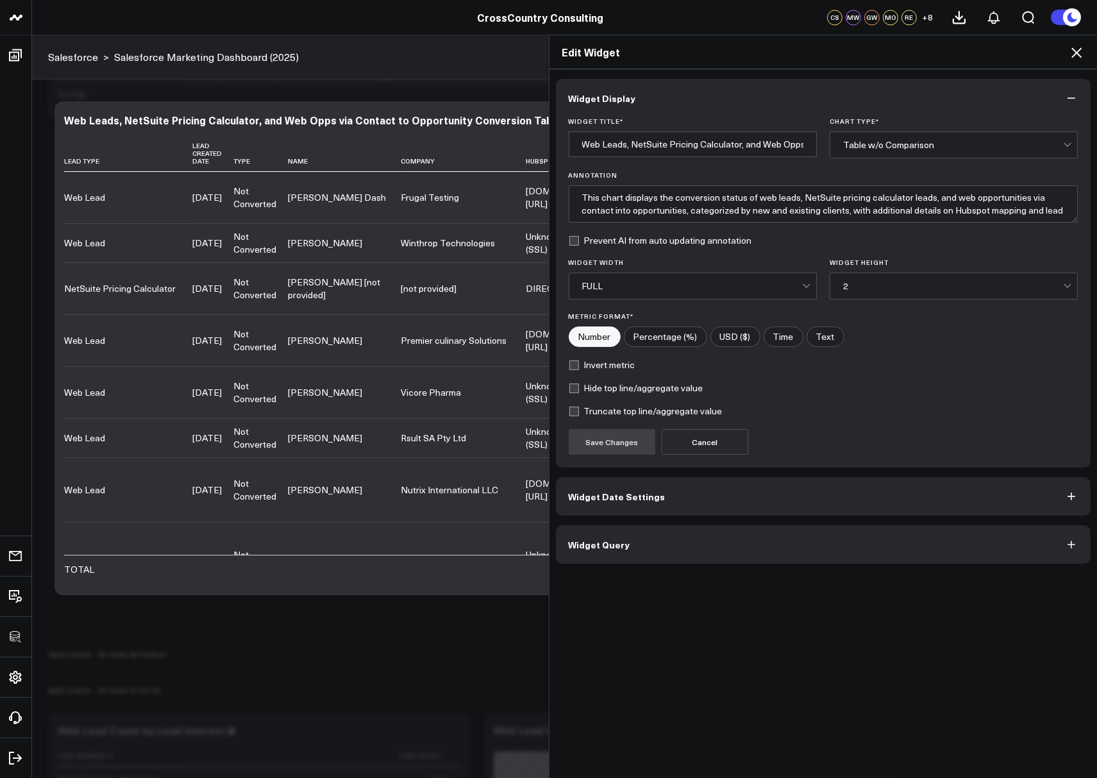
click at [674, 543] on button "Widget Query" at bounding box center [823, 544] width 535 height 38
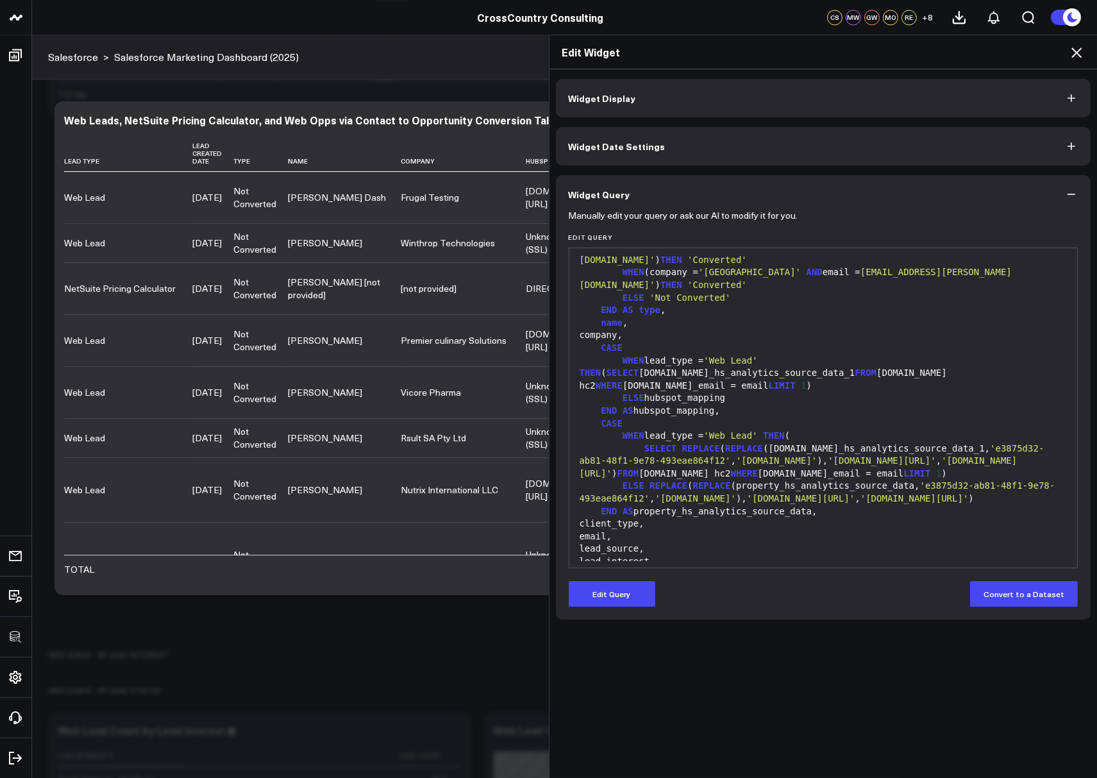
scroll to position [1890, 0]
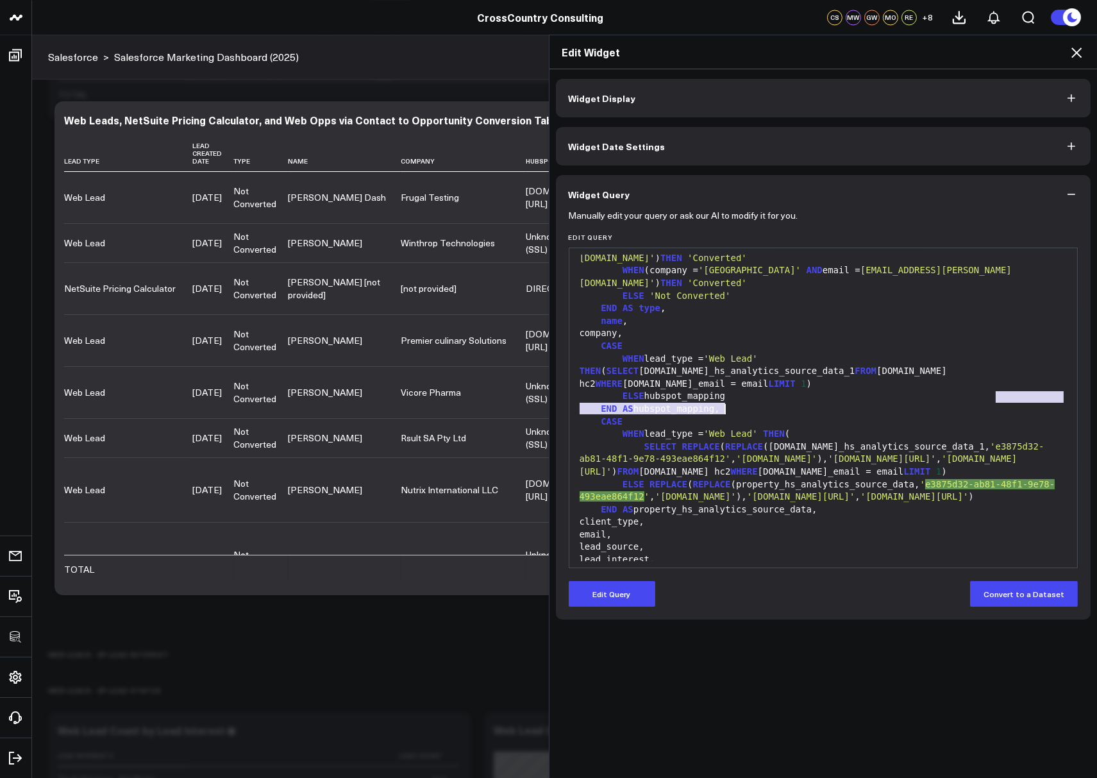
drag, startPoint x: 997, startPoint y: 394, endPoint x: 723, endPoint y: 405, distance: 274.7
click at [723, 441] on span "'e3875d32-ab81-48f1-9e78-493eae864f12'" at bounding box center [812, 452] width 465 height 23
copy span "e3875d32-ab81-48f1-9e78-493eae864f12"
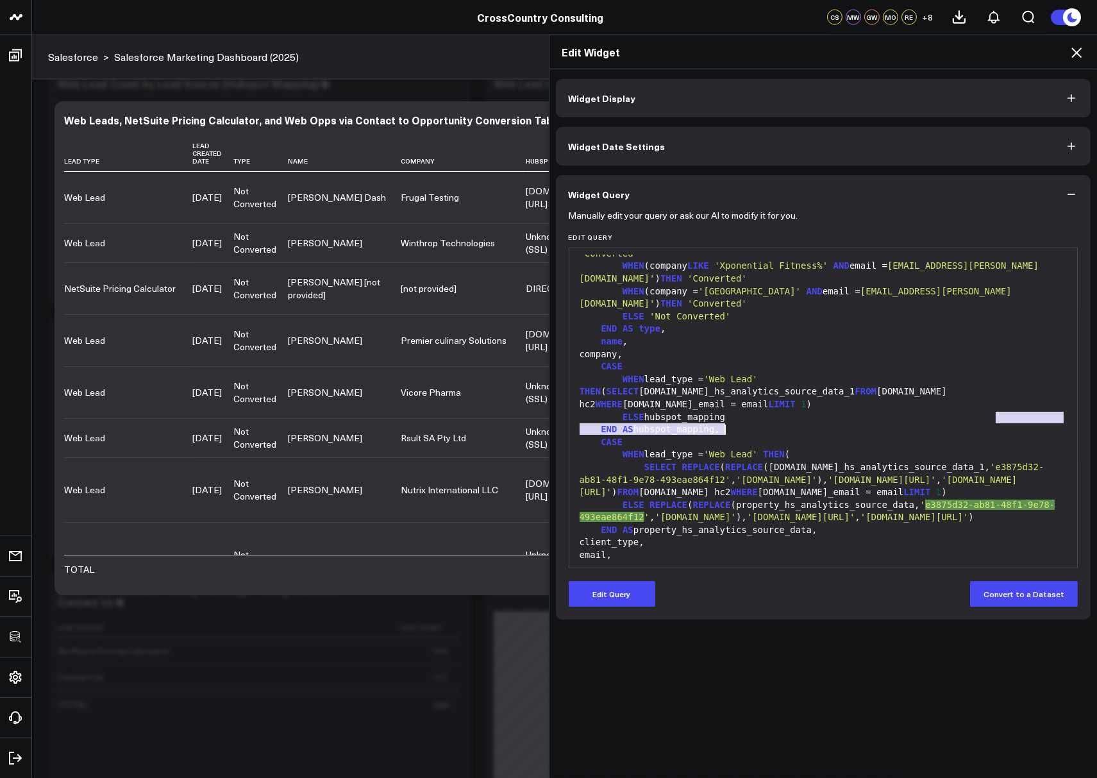
scroll to position [1882, 0]
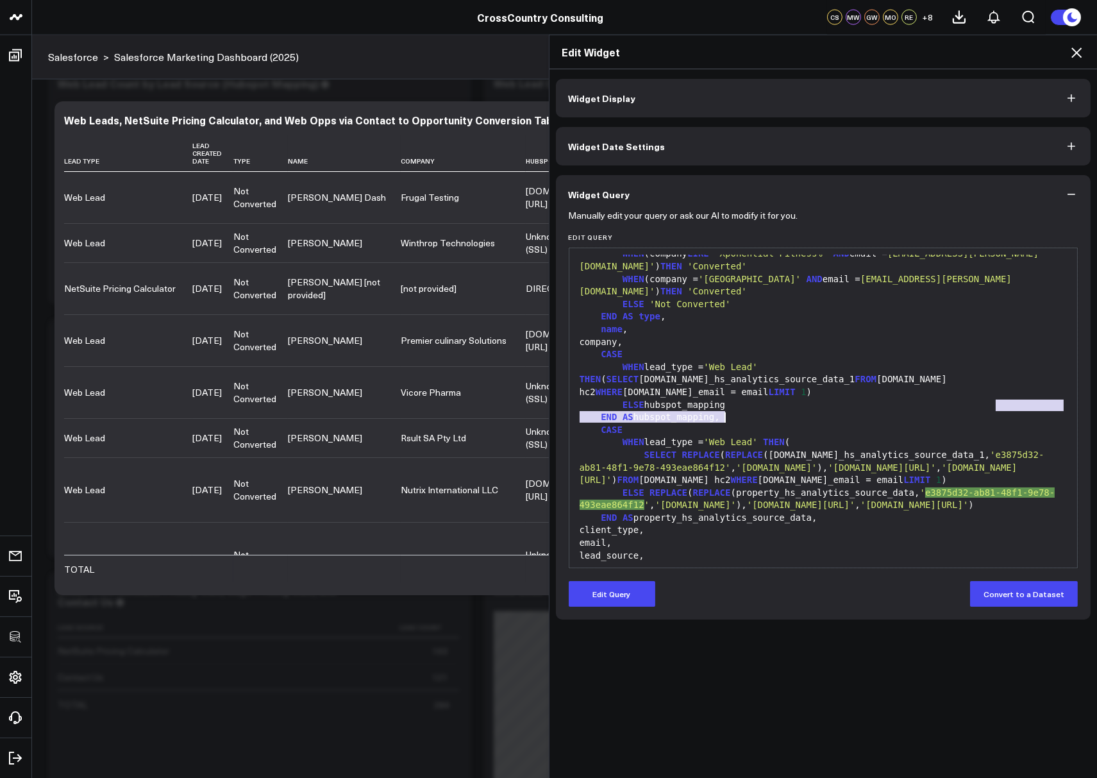
copy span "e3875d32-ab81-48f1-9e78-493eae864f12"
click at [828, 462] on span "'share.hsforms.com/2f5nuwdutrri9pybv89awkgxr79'" at bounding box center [882, 467] width 108 height 10
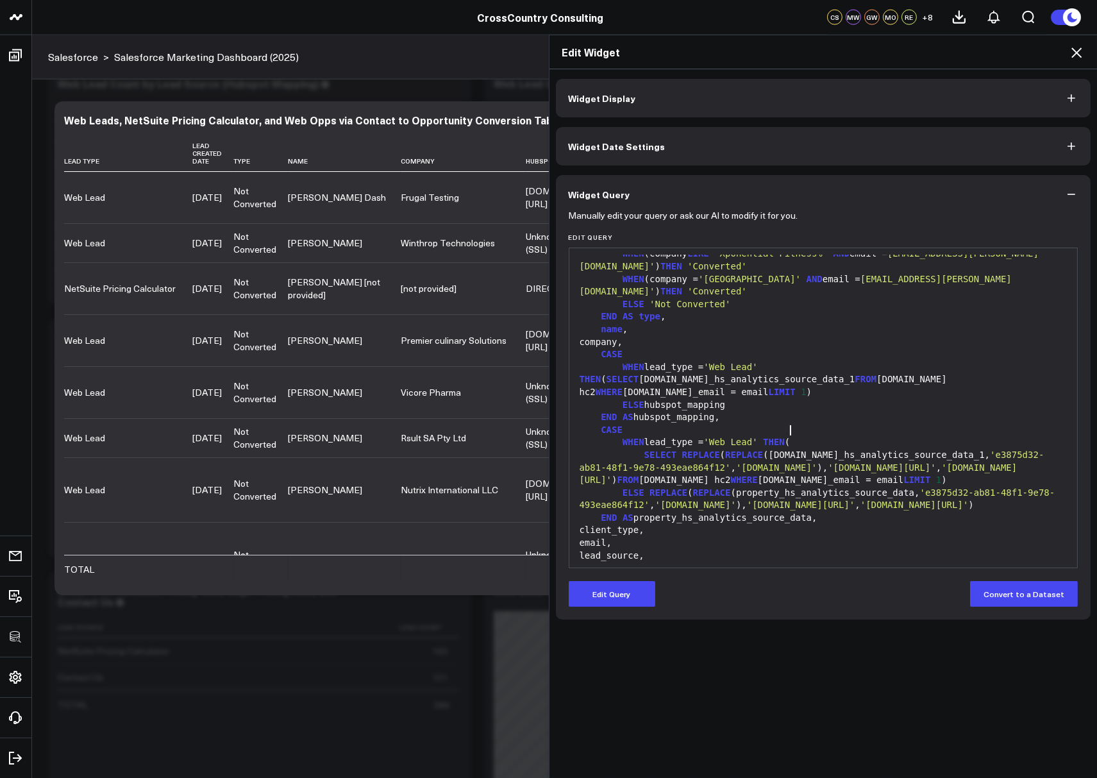
click at [828, 462] on span "'share.hsforms.com/2f5nuwdutrri9pybv89awkgxr79'" at bounding box center [882, 467] width 108 height 10
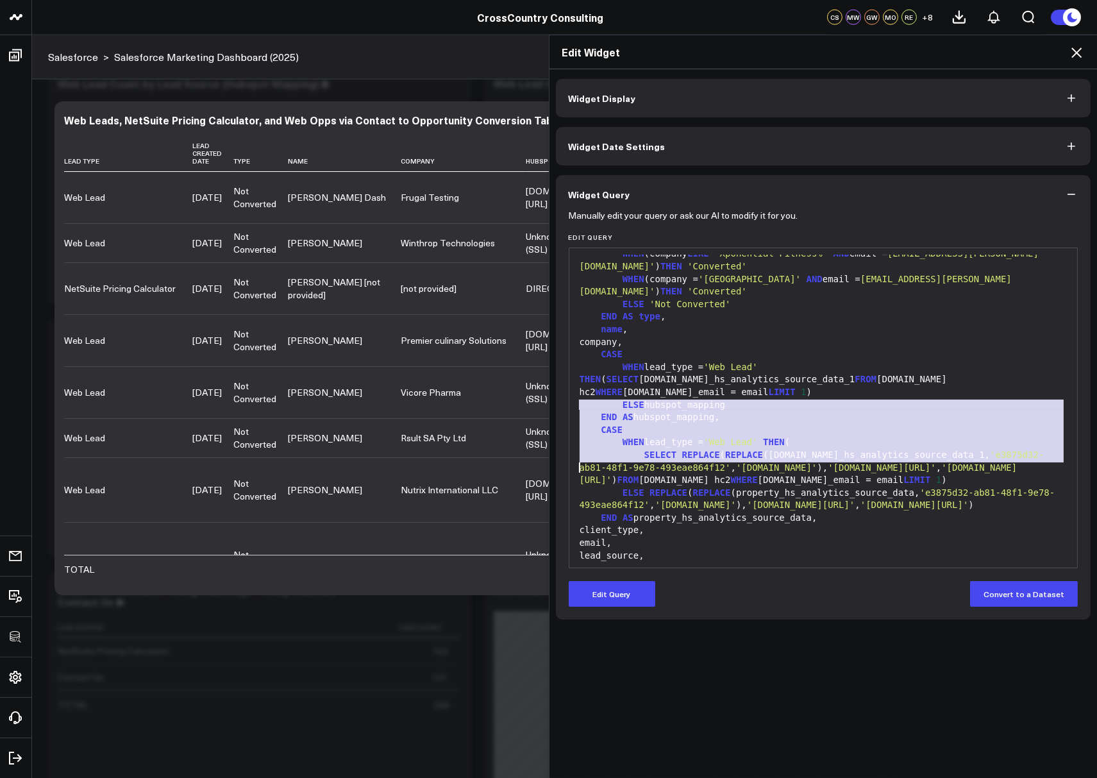
click at [828, 462] on span "'share.hsforms.com/2f5nuwdutrri9pybv89awkgxr79'" at bounding box center [882, 467] width 108 height 10
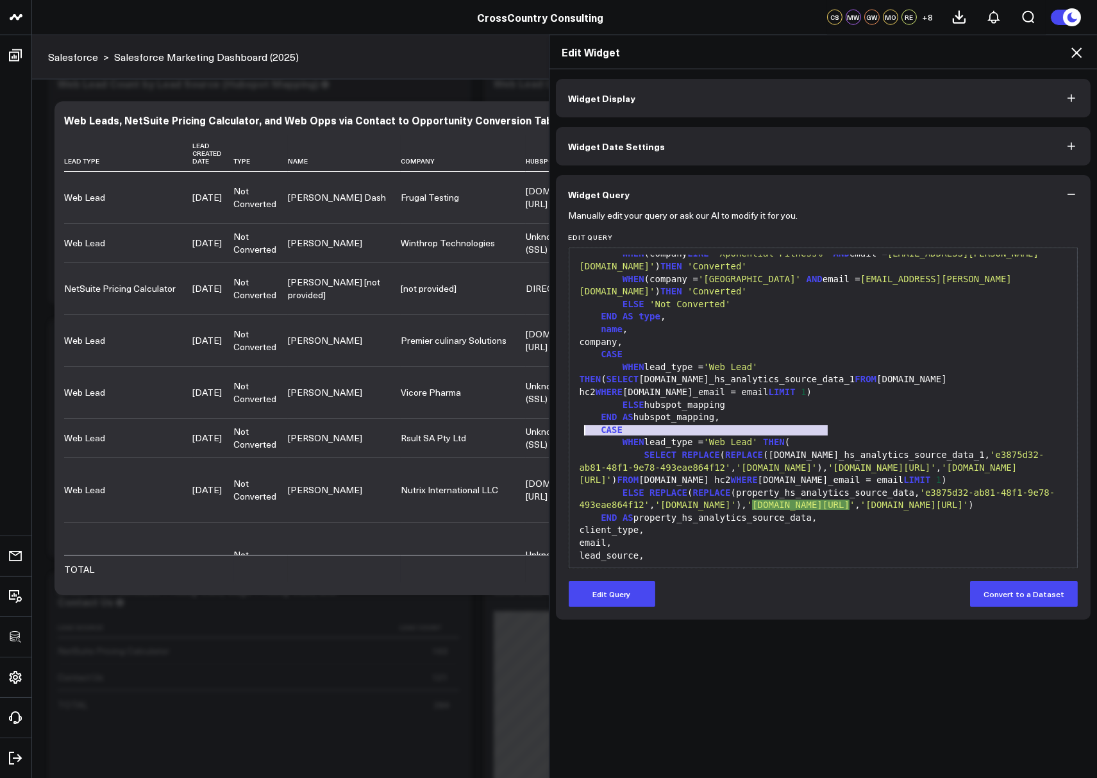
drag, startPoint x: 830, startPoint y: 430, endPoint x: 584, endPoint y: 432, distance: 245.6
click at [828, 462] on span "'share.hsforms.com/2f5nuwdutrri9pybv89awkgxr79'" at bounding box center [882, 467] width 108 height 10
copy span "share.hsforms.com/2f5nuwdutrri9pybv89awkgxr79"
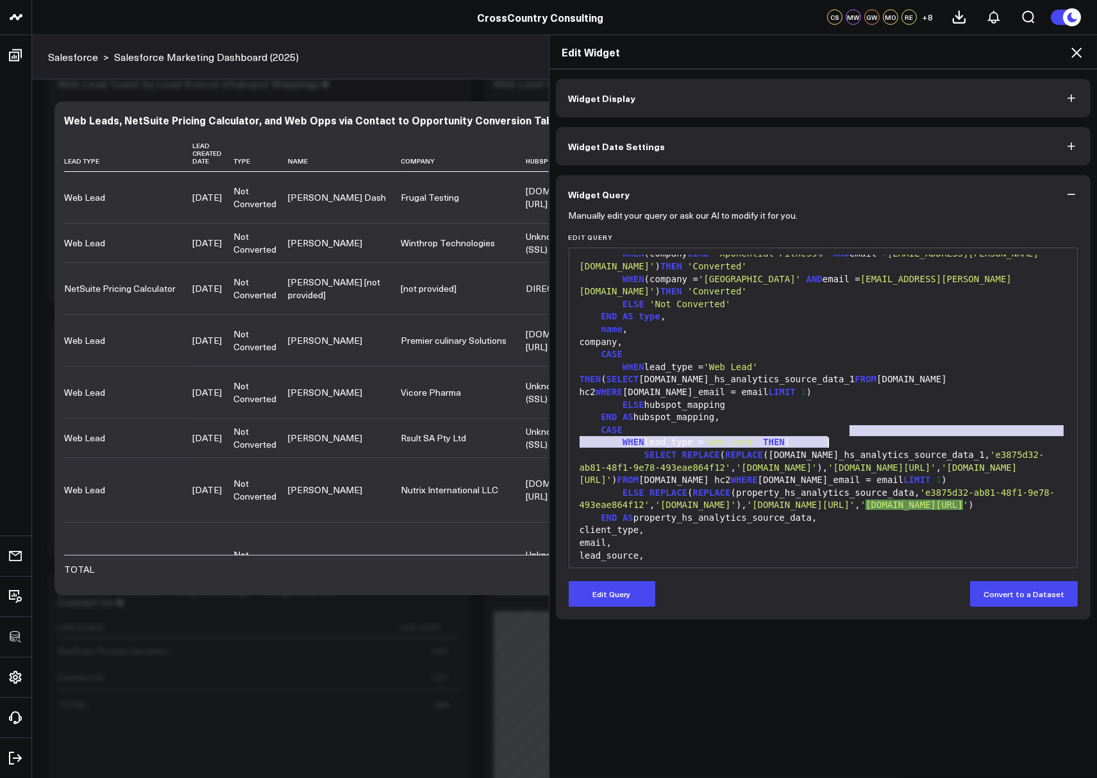
drag, startPoint x: 851, startPoint y: 431, endPoint x: 826, endPoint y: 444, distance: 28.1
click at [826, 462] on span "'www.crosscountry-consulting.com/about-us/strategic-alliances/netsuite/pricing-…" at bounding box center [799, 473] width 438 height 23
copy span "www.crosscountry-consulting.com/about-us/strategic-alliances/netsuite/pricing-g…"
